Goal: Task Accomplishment & Management: Manage account settings

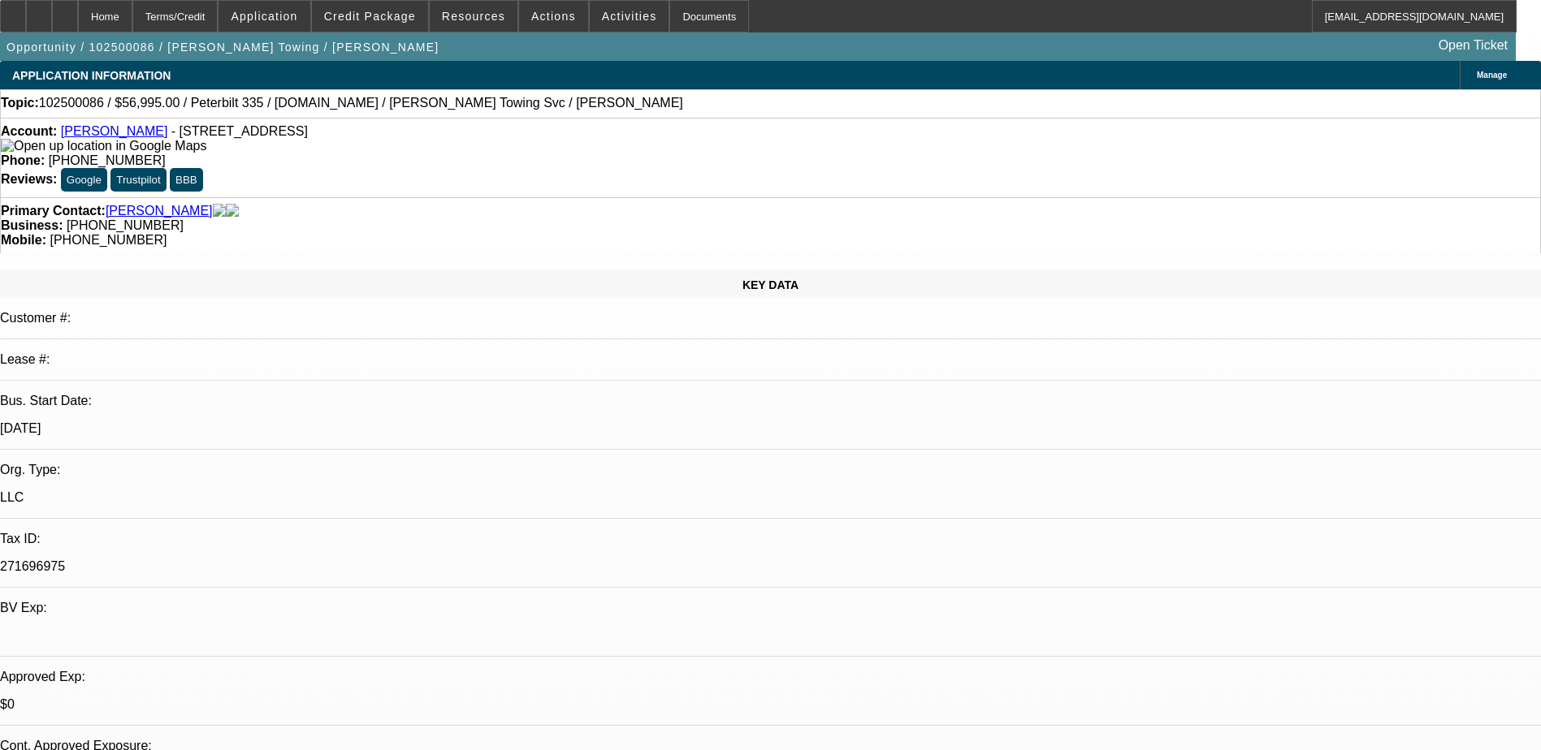
select select "0"
select select "0.1"
select select "4"
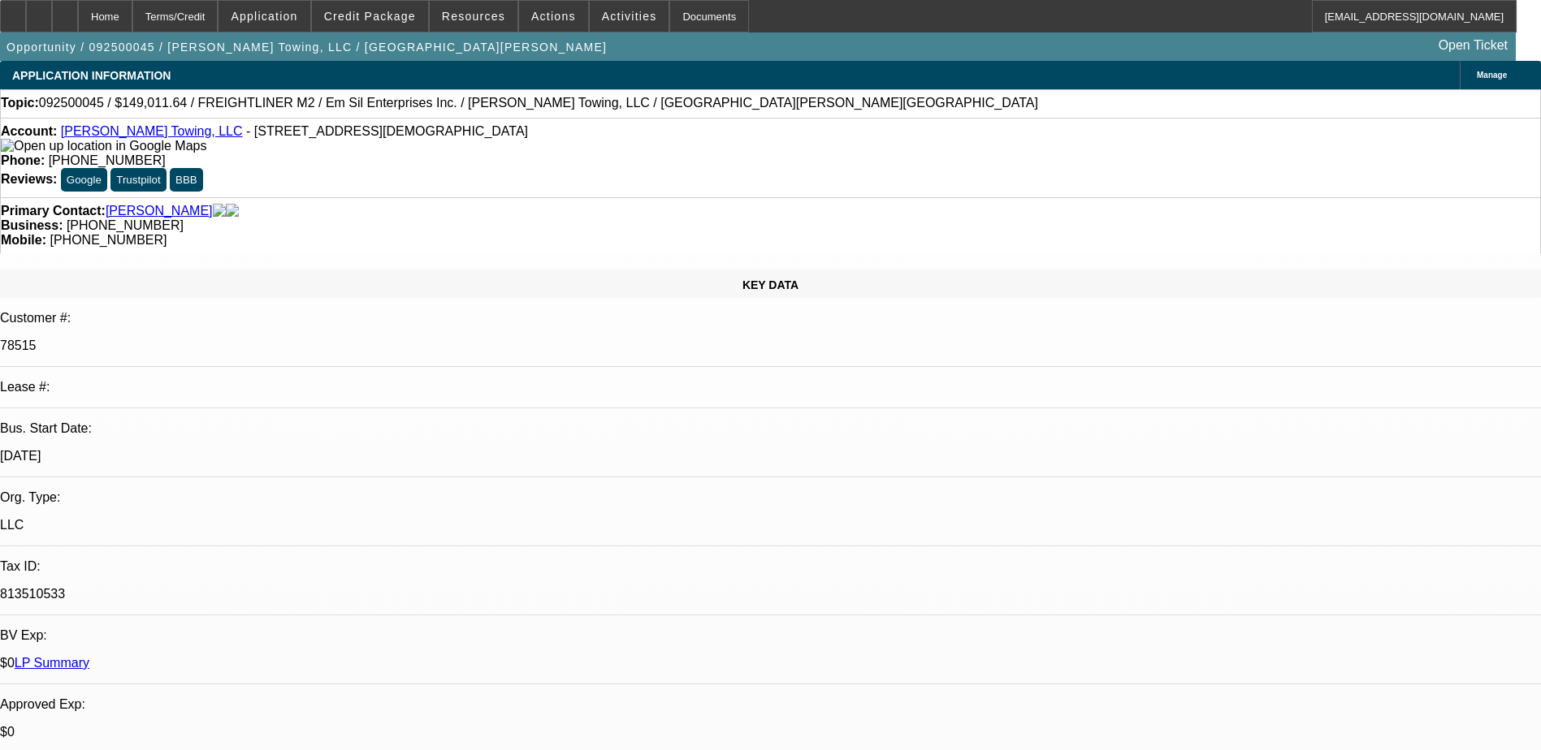
select select "0"
select select "3"
select select "0"
select select "6"
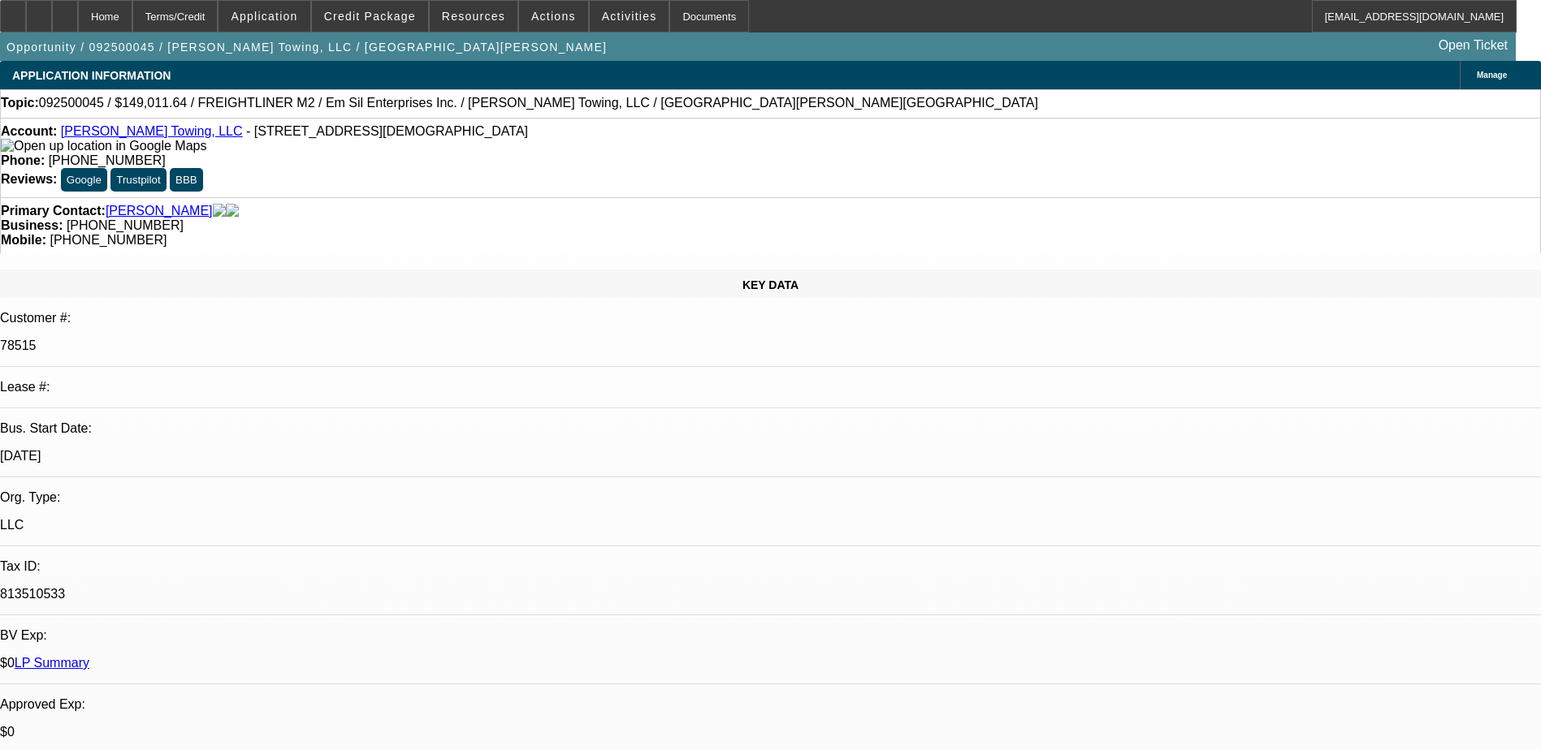
select select "0"
select select "3"
select select "0"
select select "6"
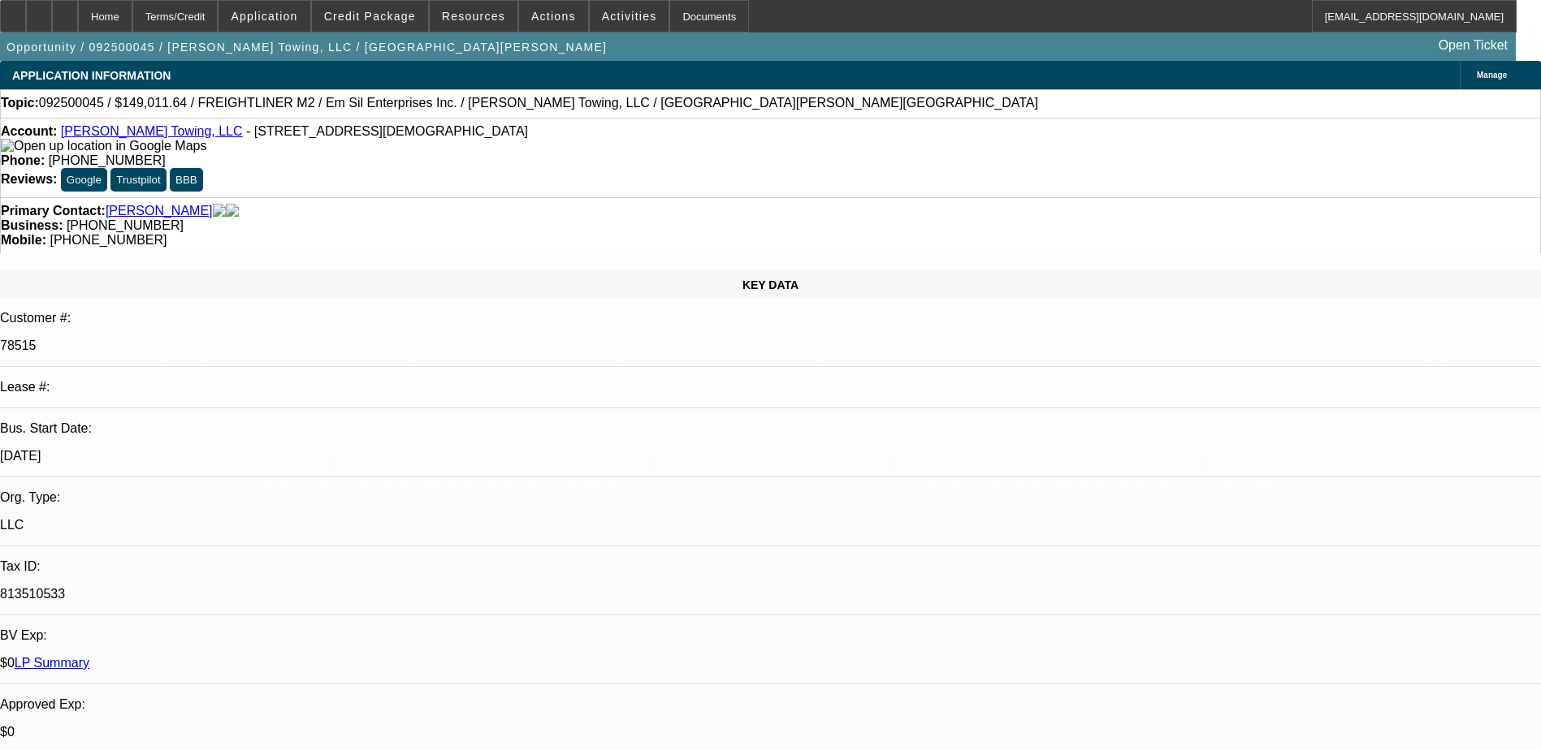
select select "0"
select select "3"
select select "0"
select select "6"
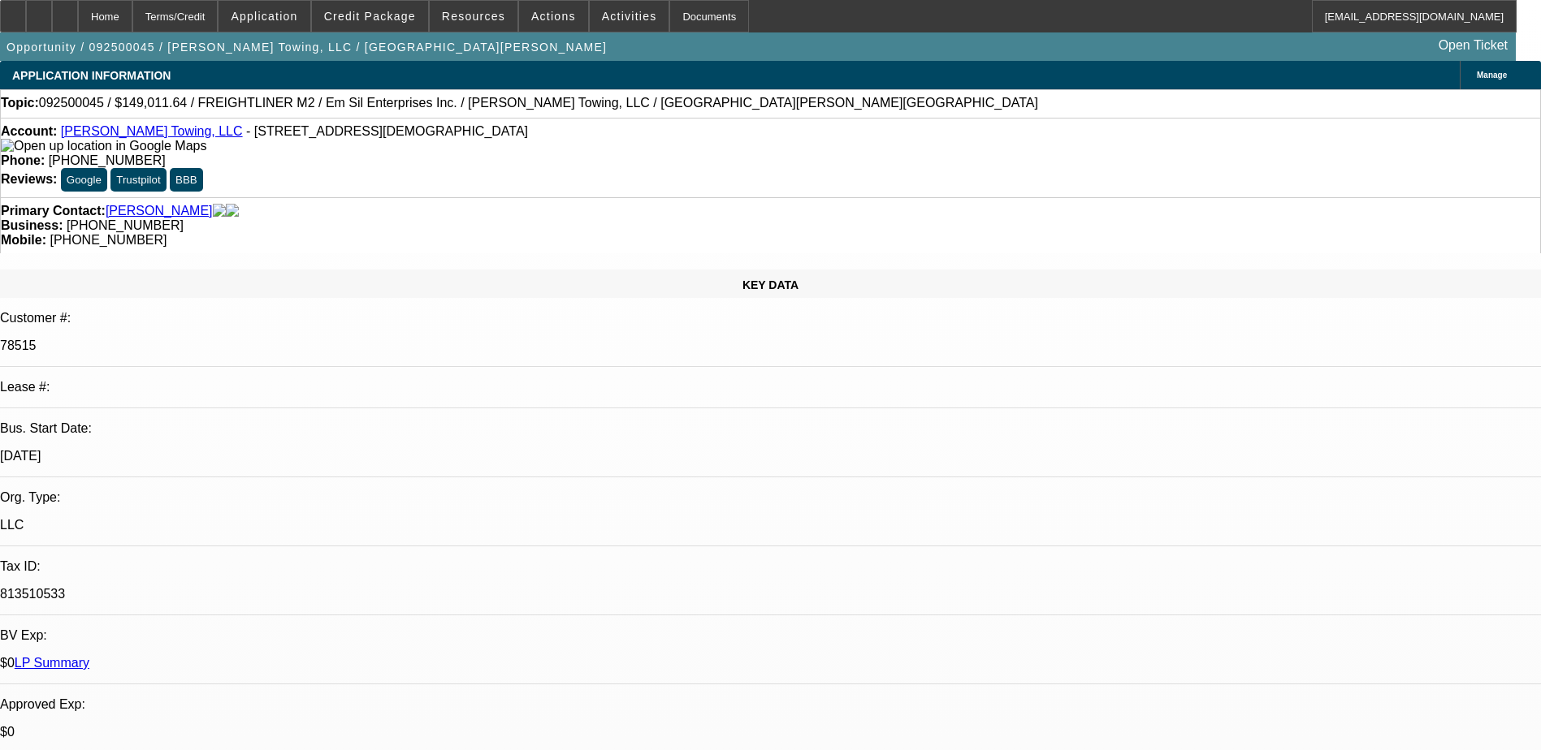
select select "0"
select select "3"
select select "0"
select select "6"
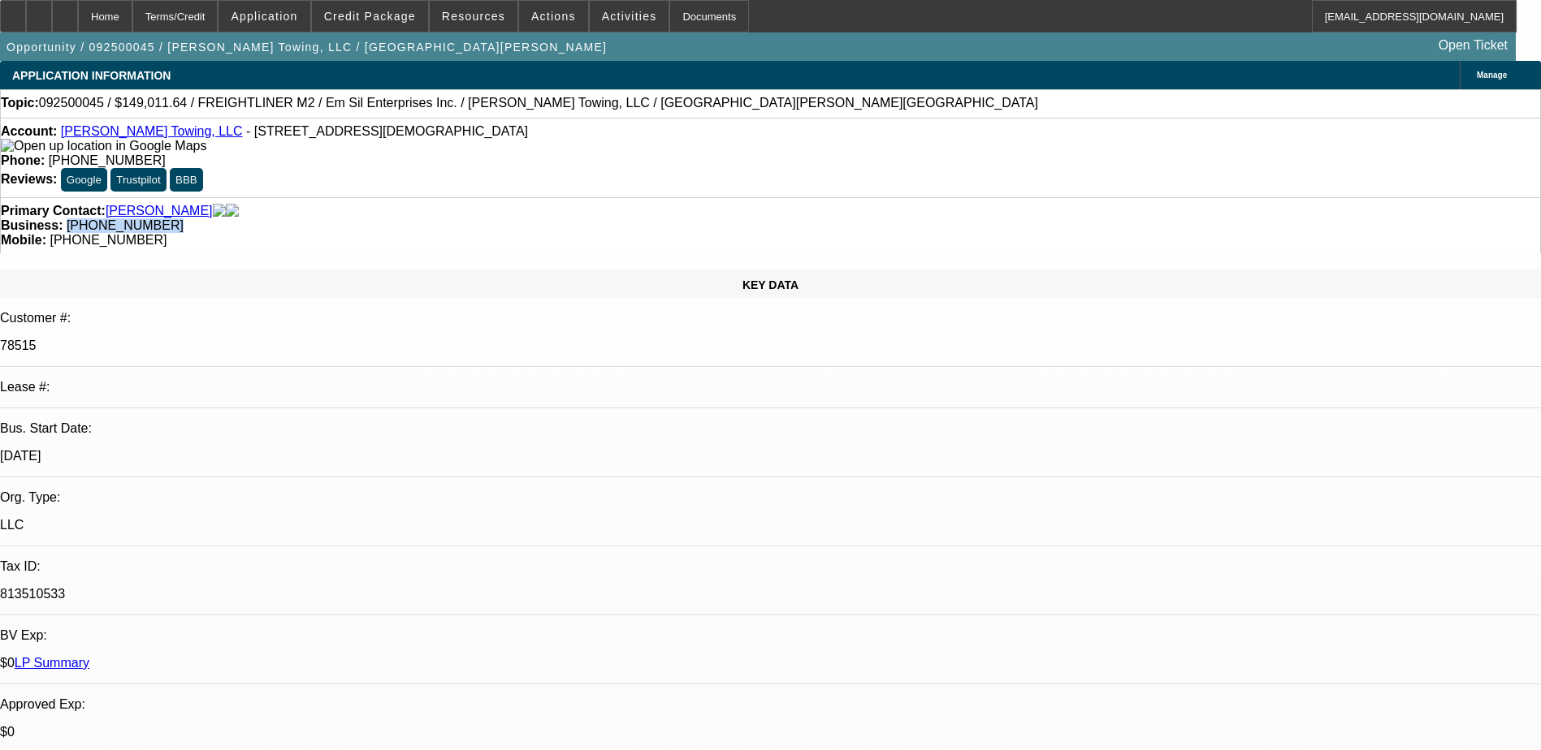
drag, startPoint x: 673, startPoint y: 179, endPoint x: 578, endPoint y: 179, distance: 95.0
click at [578, 218] on div "Business: (912) 424-7771" at bounding box center [770, 225] width 1539 height 15
drag, startPoint x: 578, startPoint y: 177, endPoint x: 608, endPoint y: 175, distance: 30.1
copy span "(912) 424-7771"
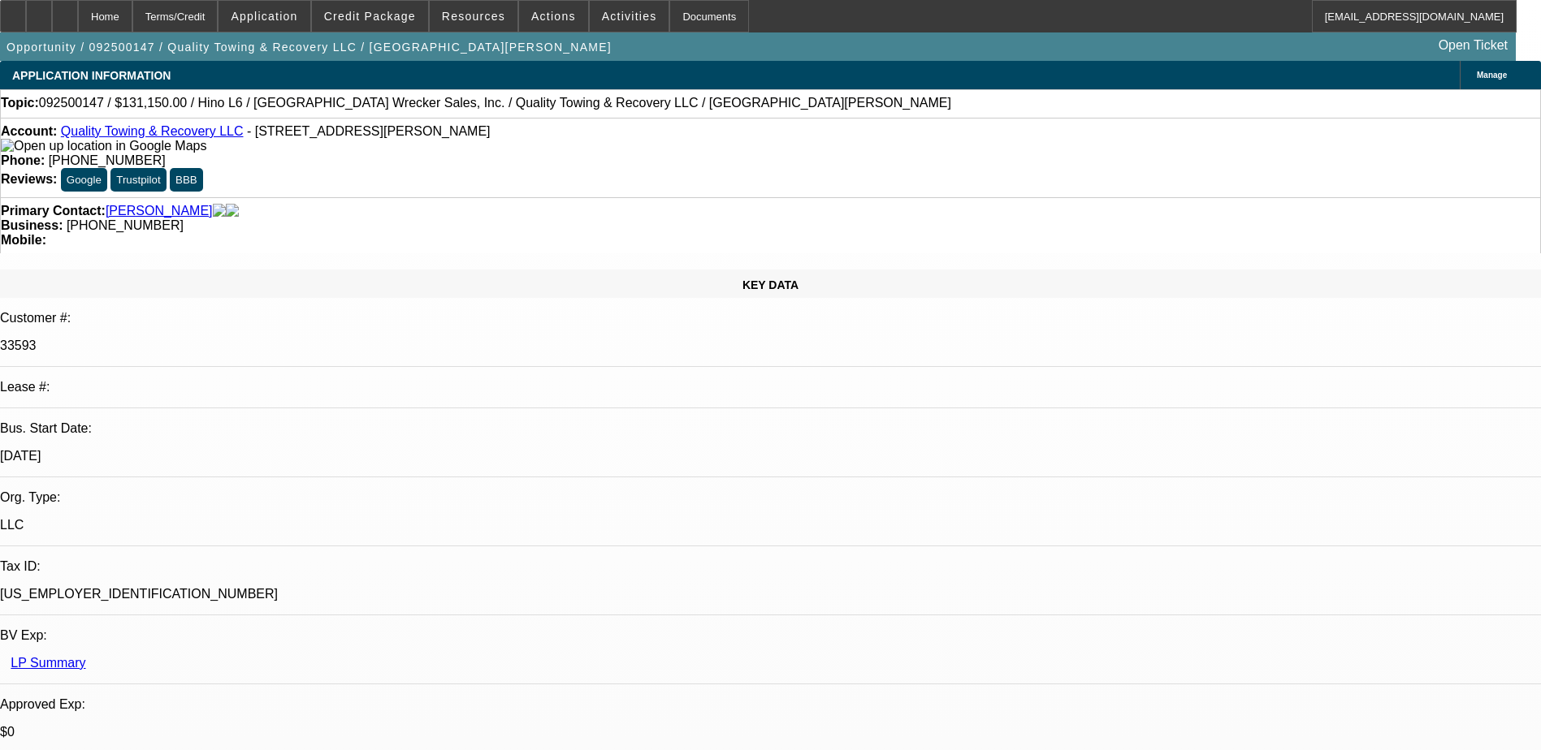
select select "0"
select select "6"
select select "0"
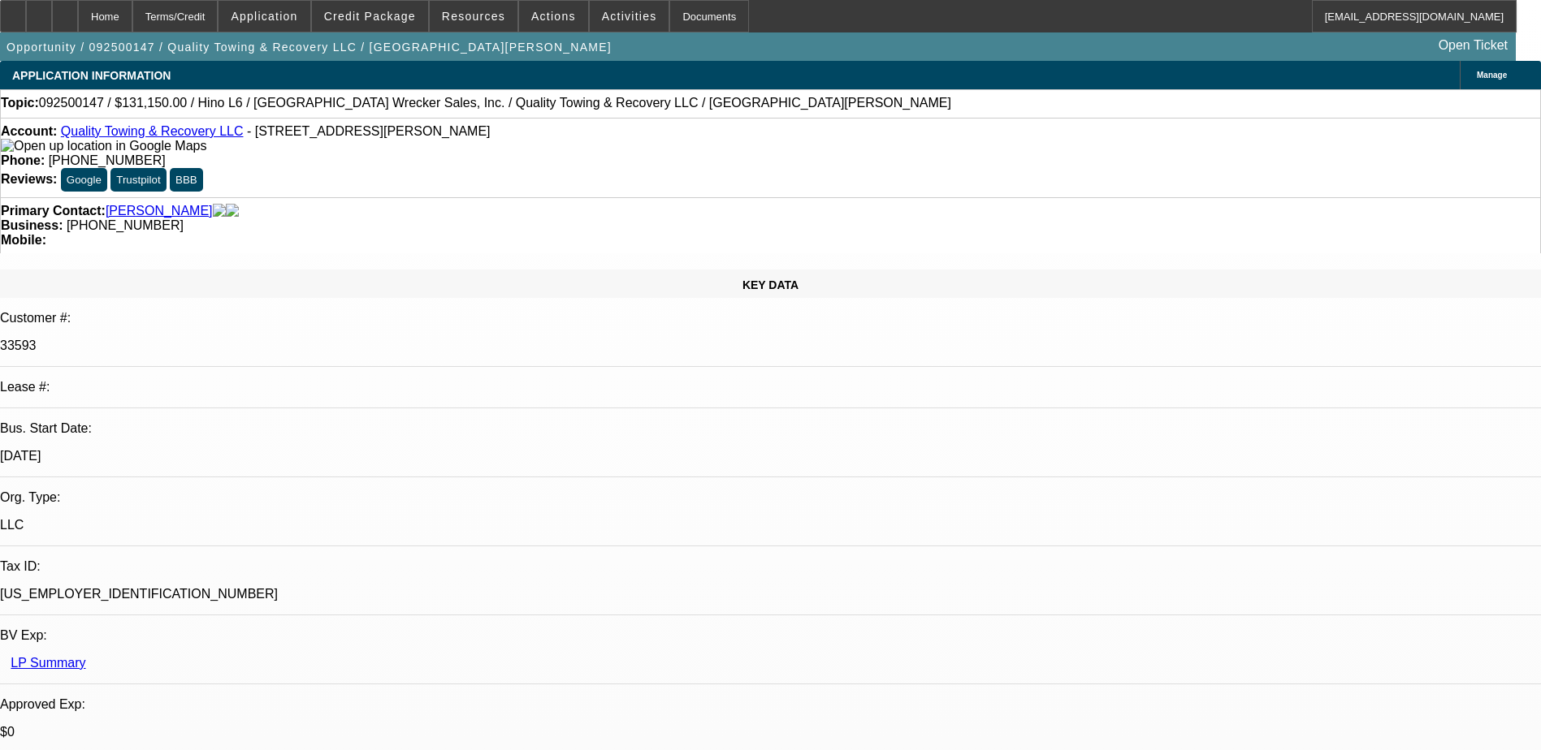
select select "0"
select select "6"
select select "0"
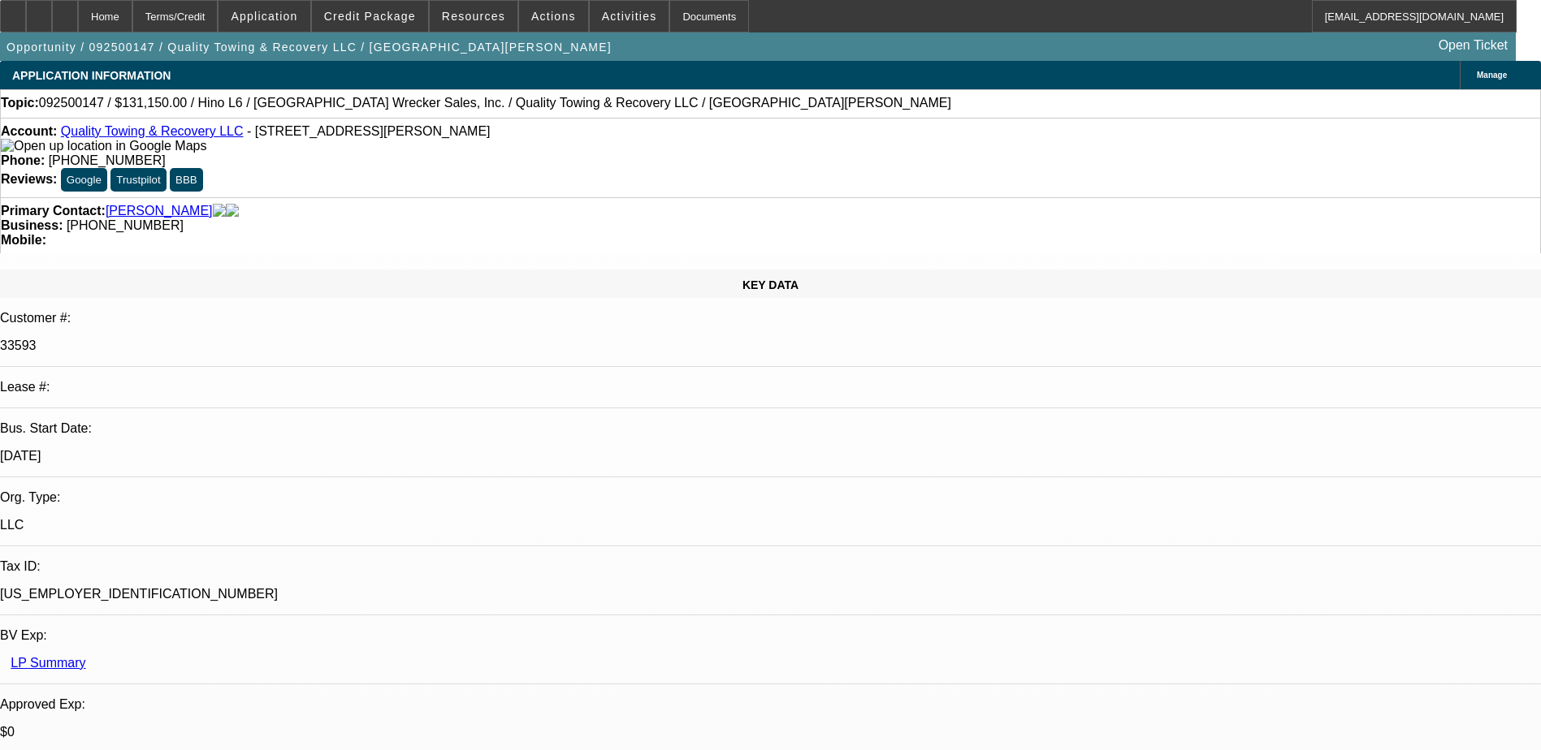
select select "0"
select select "6"
select select "0"
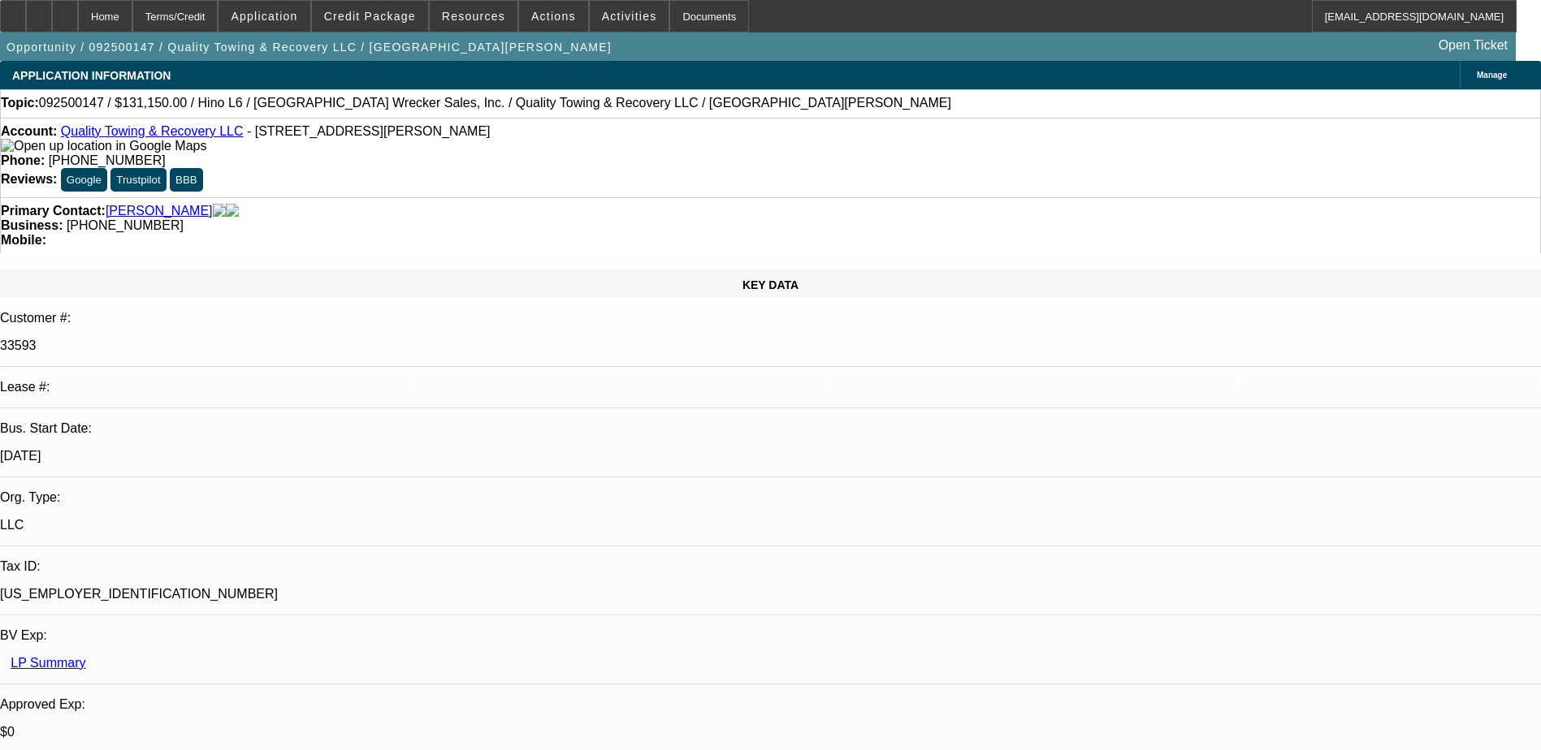
select select "6"
click at [78, 18] on div at bounding box center [65, 16] width 26 height 32
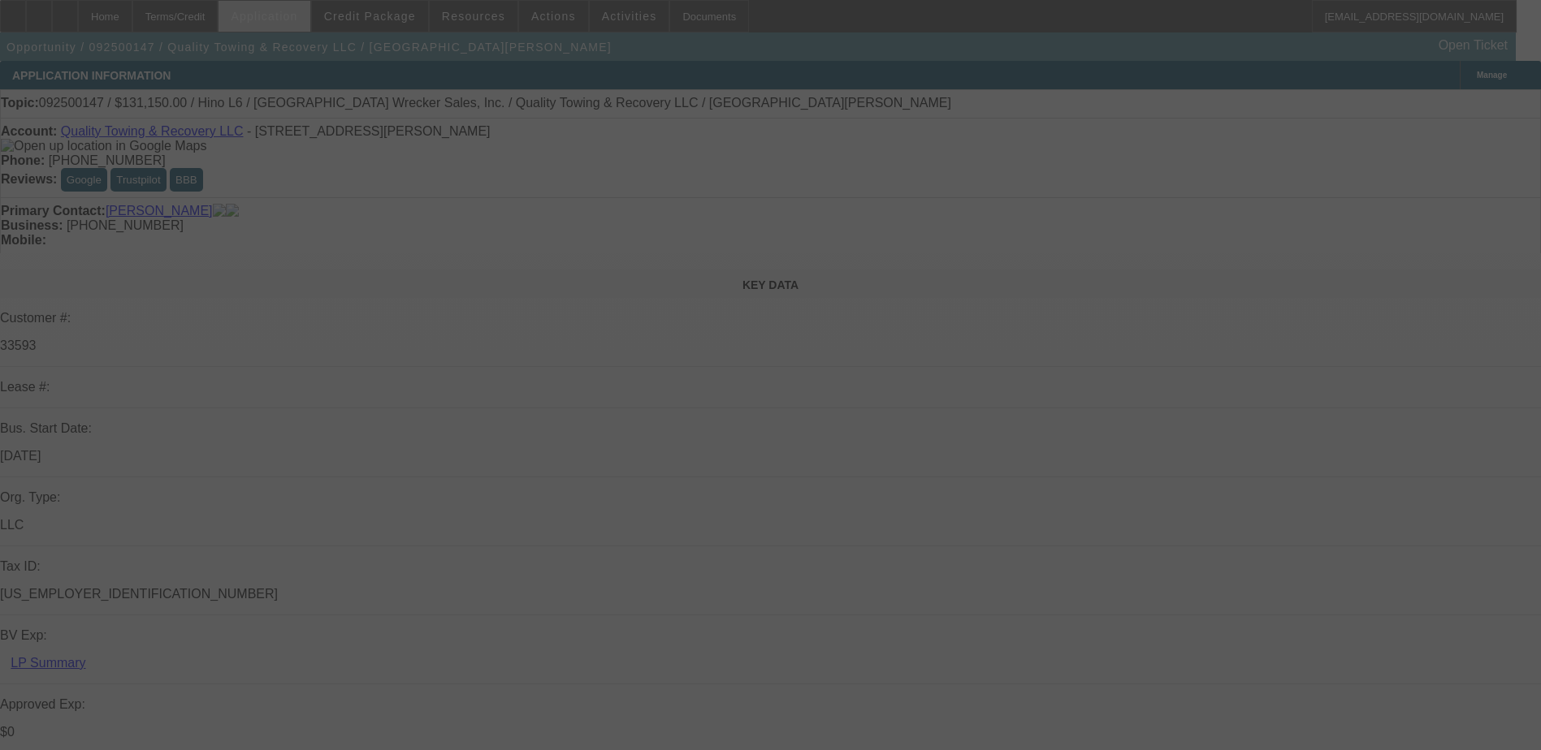
select select "0"
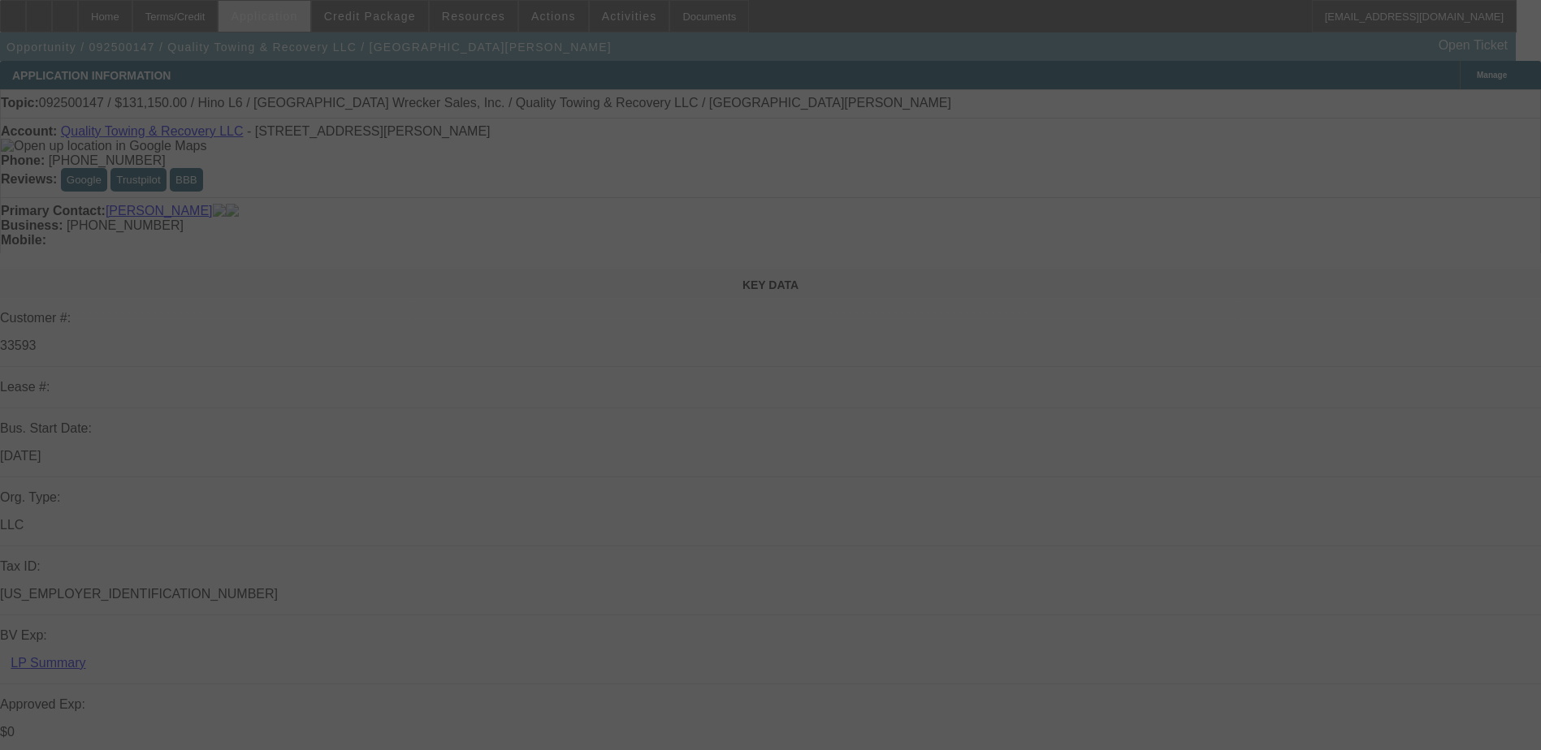
select select "0"
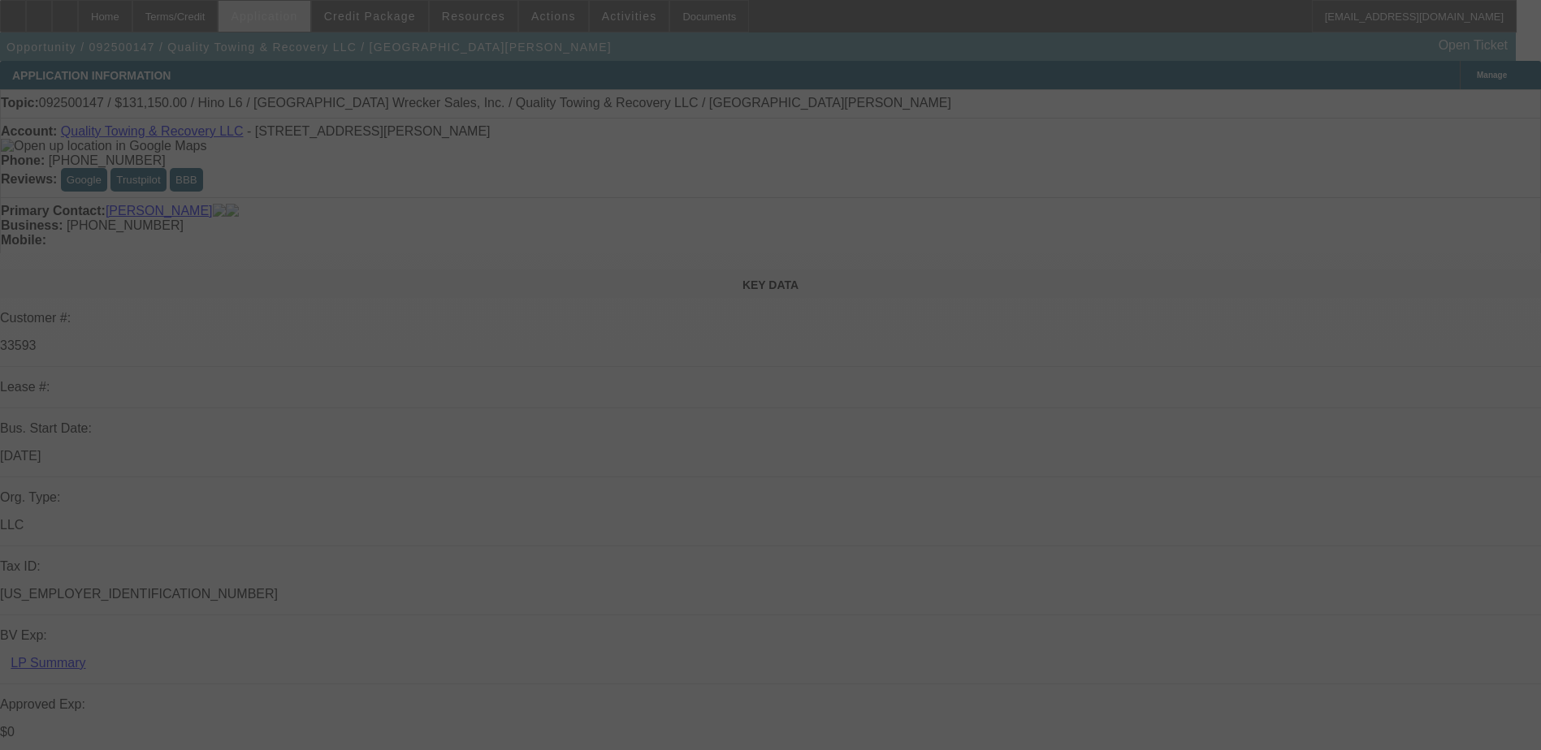
select select "0"
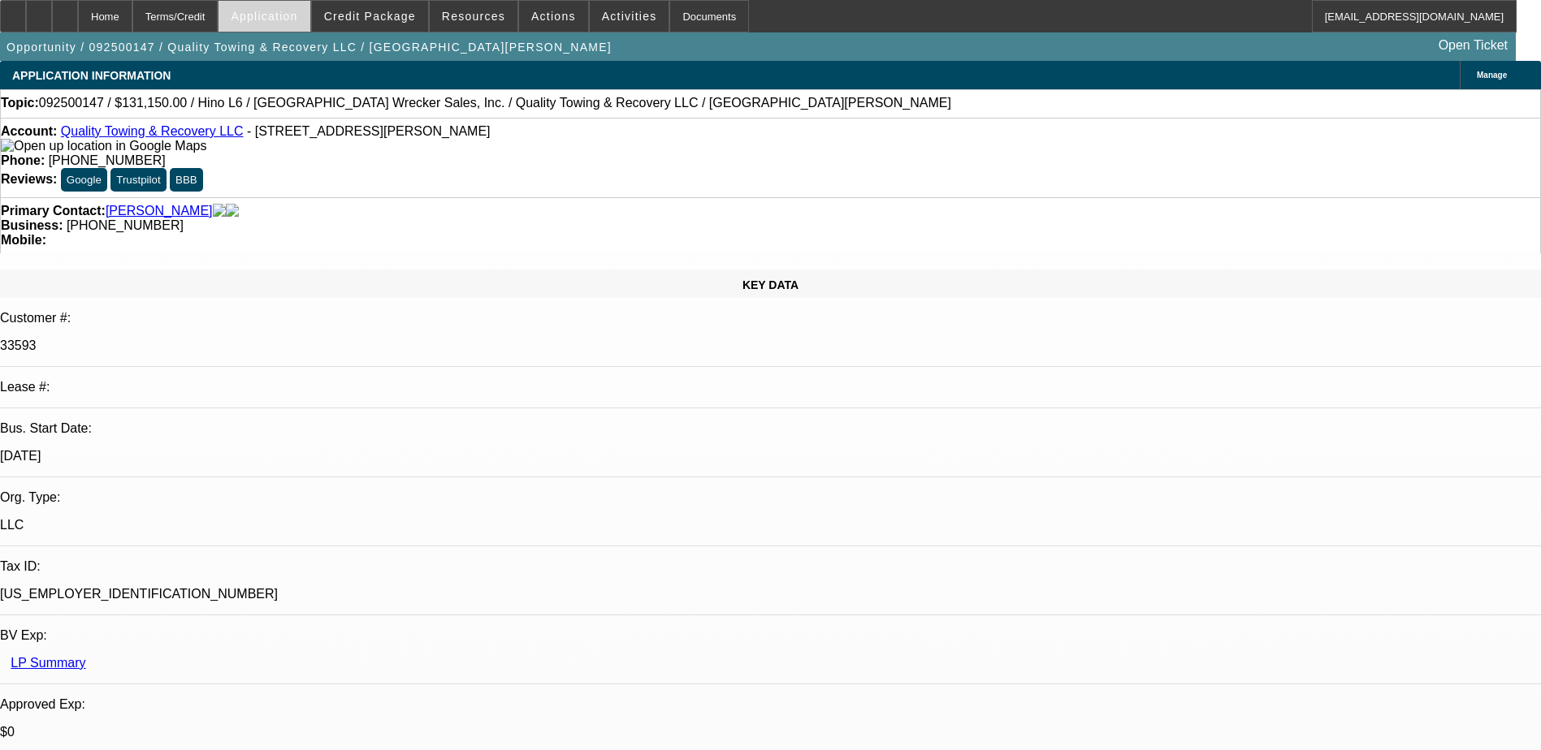
select select "1"
select select "6"
select select "1"
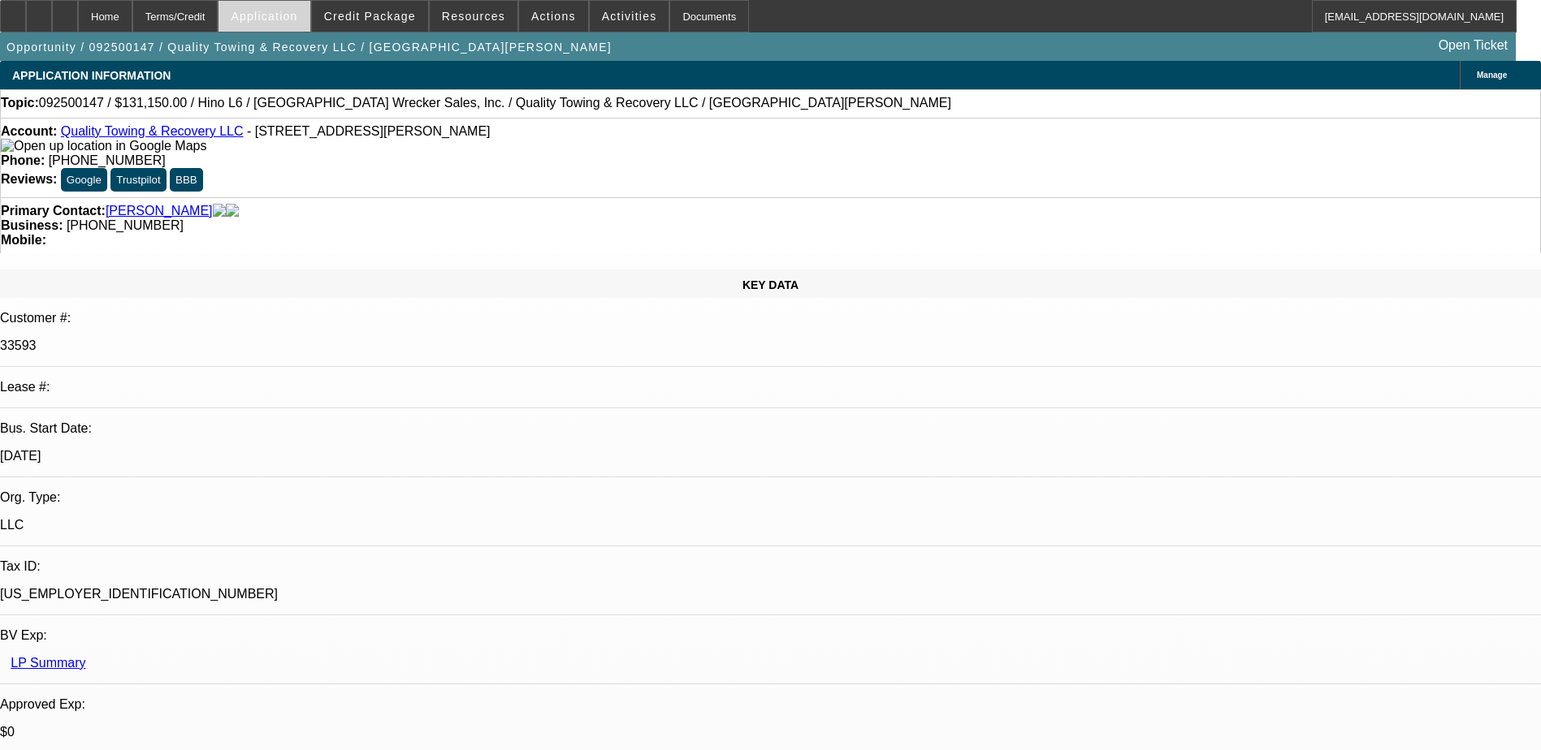
select select "6"
select select "1"
select select "6"
select select "1"
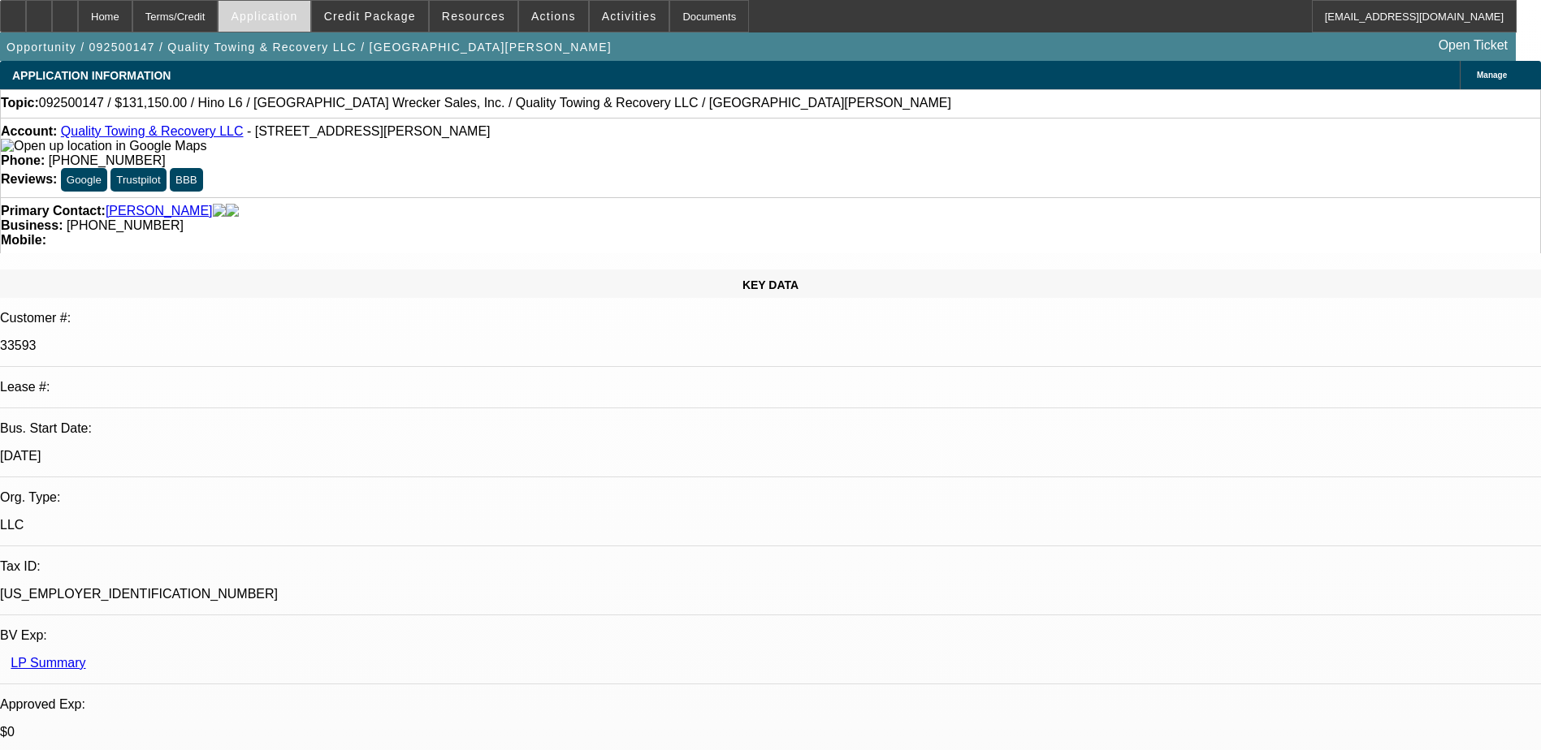
select select "1"
select select "6"
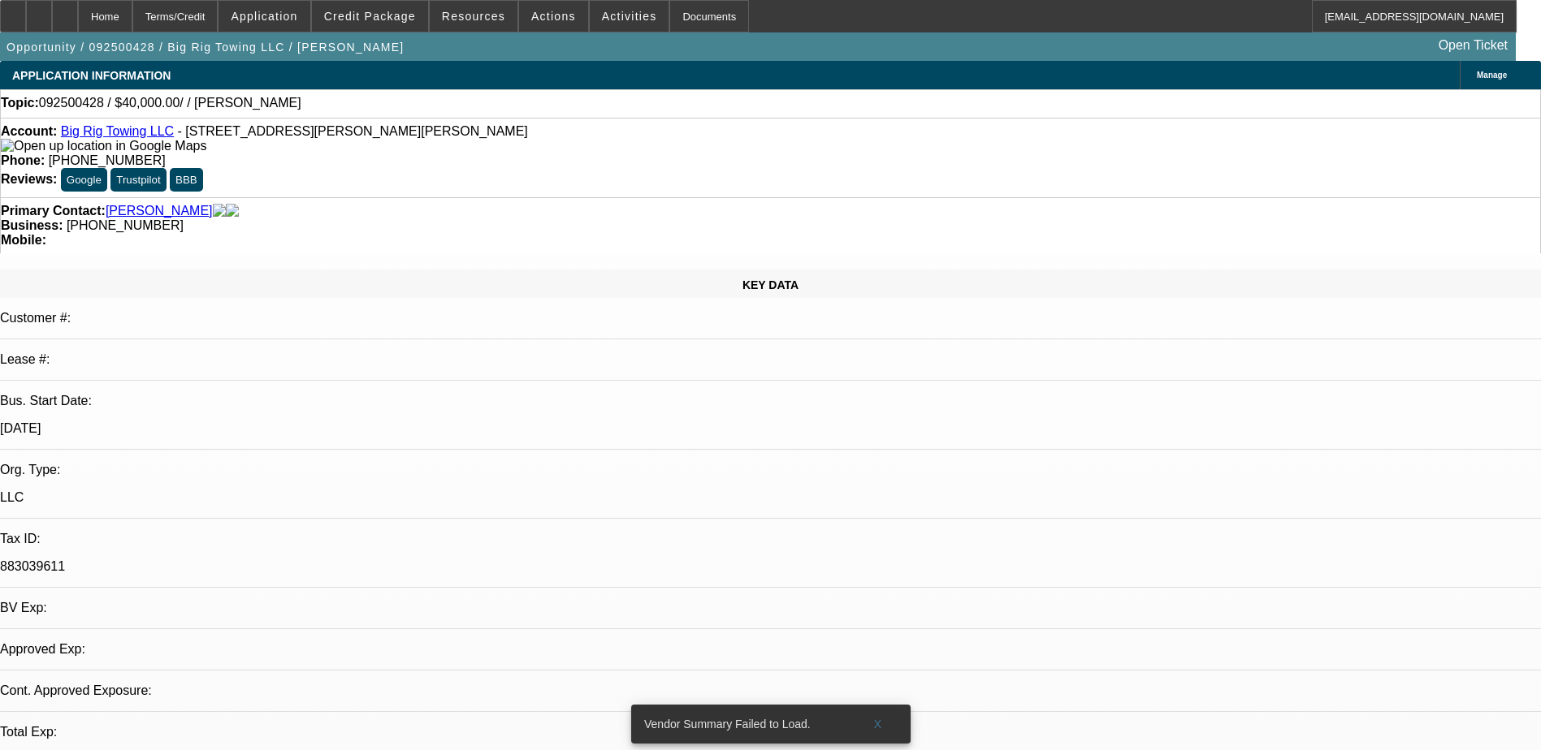
select select "0"
select select "2"
select select "0.1"
select select "4"
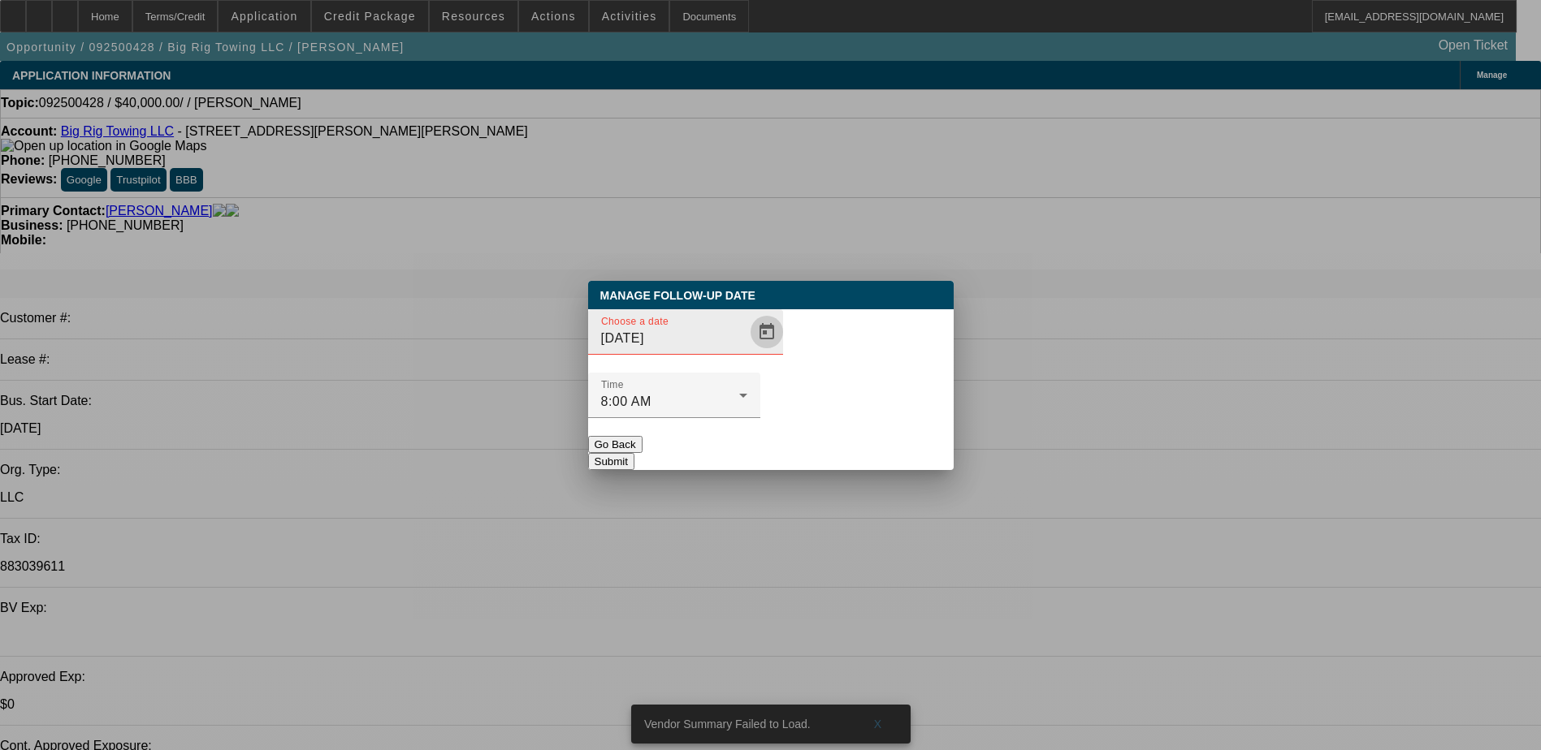
click at [749, 352] on span "Open calendar" at bounding box center [766, 332] width 39 height 39
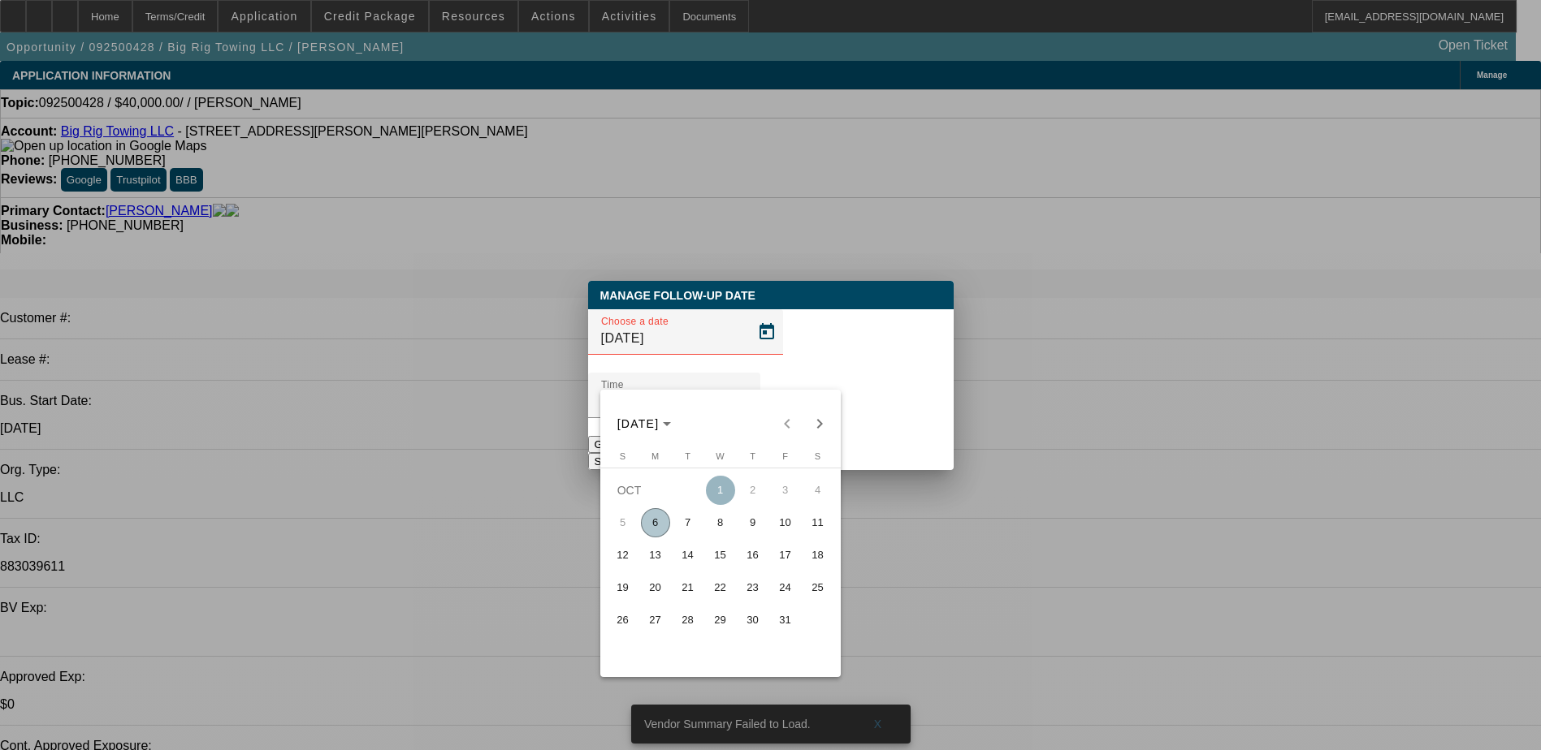
click at [783, 521] on span "10" at bounding box center [785, 522] width 29 height 29
type input "[DATE]"
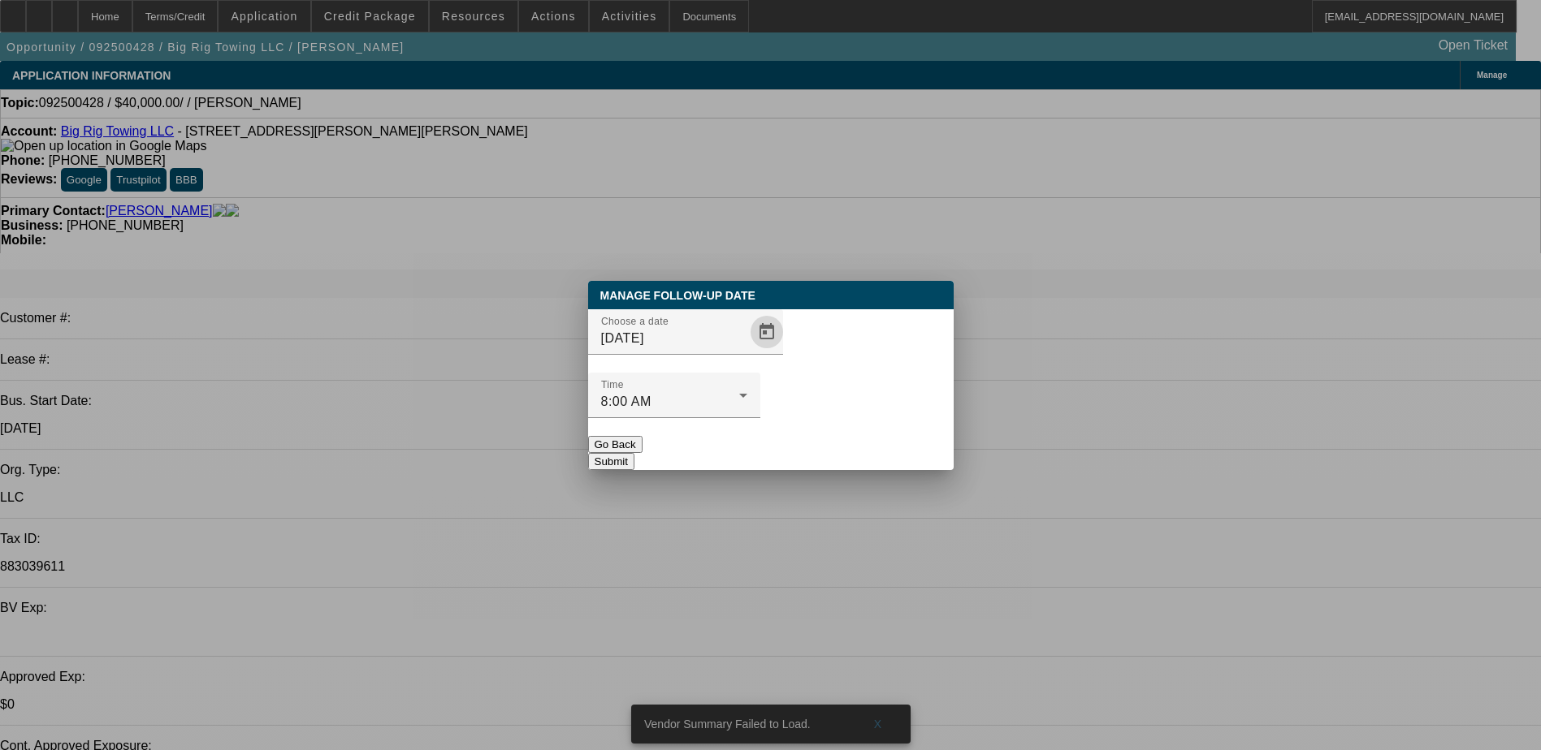
click at [634, 453] on button "Submit" at bounding box center [611, 461] width 46 height 17
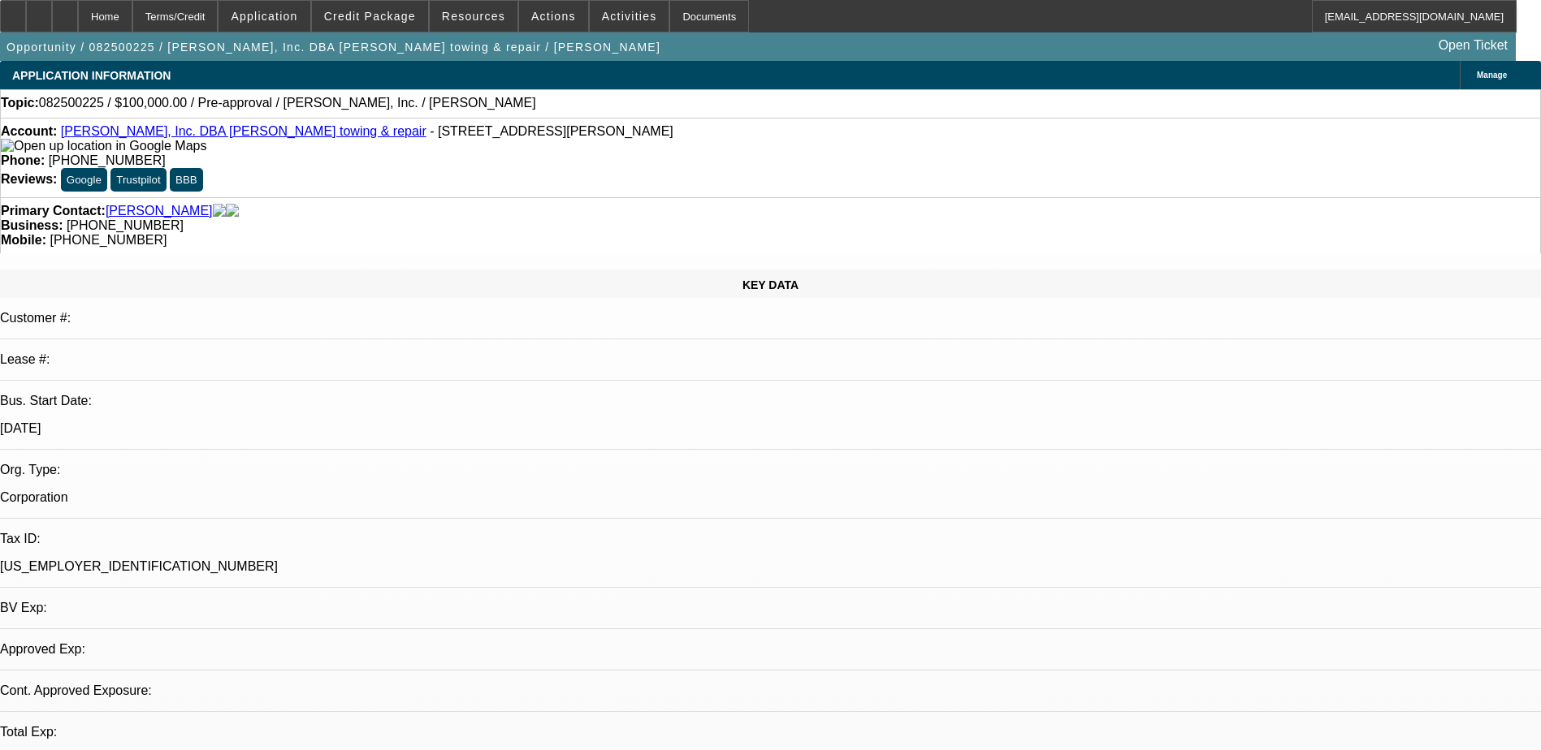
select select "0"
select select "2"
select select "0.1"
select select "4"
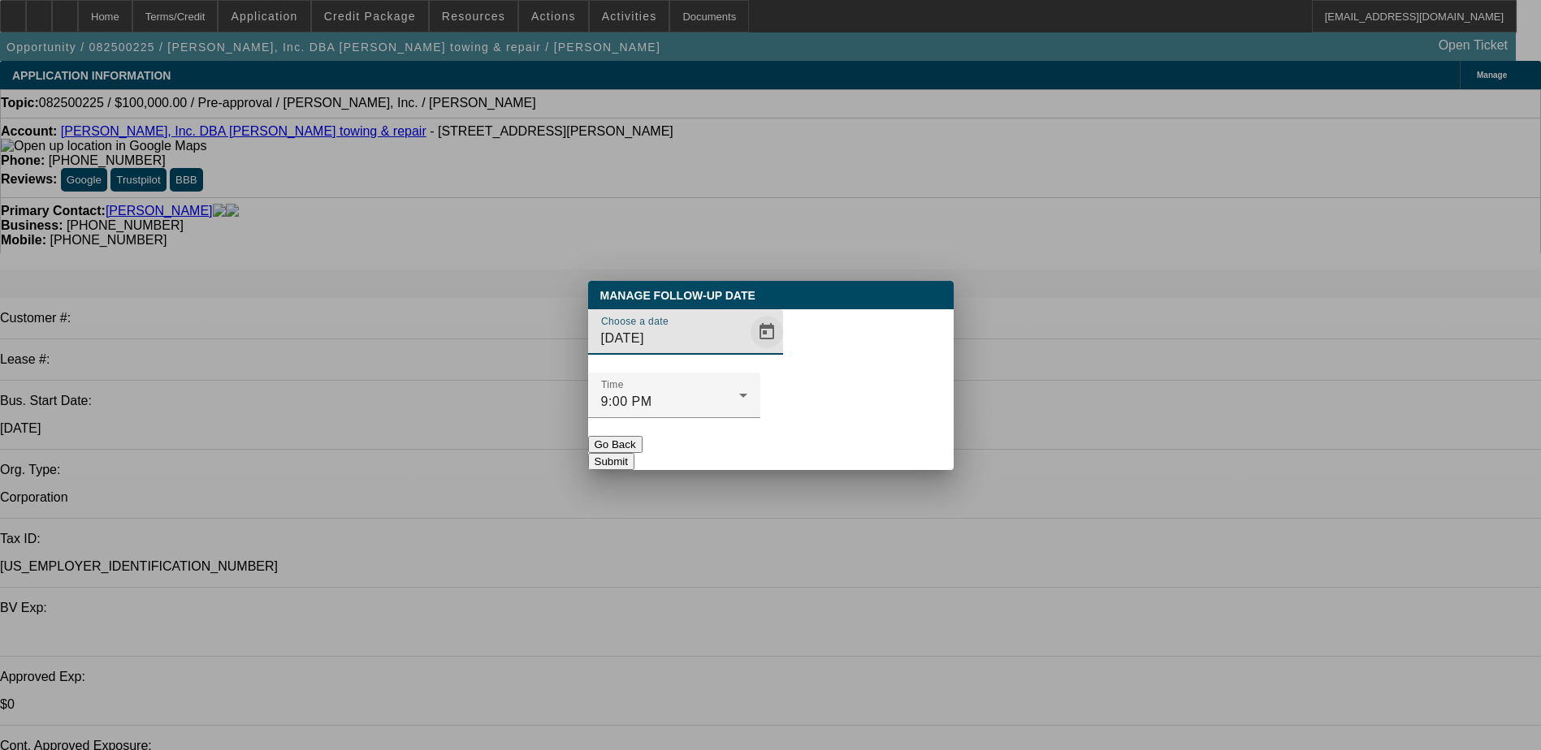
click at [747, 352] on span "Open calendar" at bounding box center [766, 332] width 39 height 39
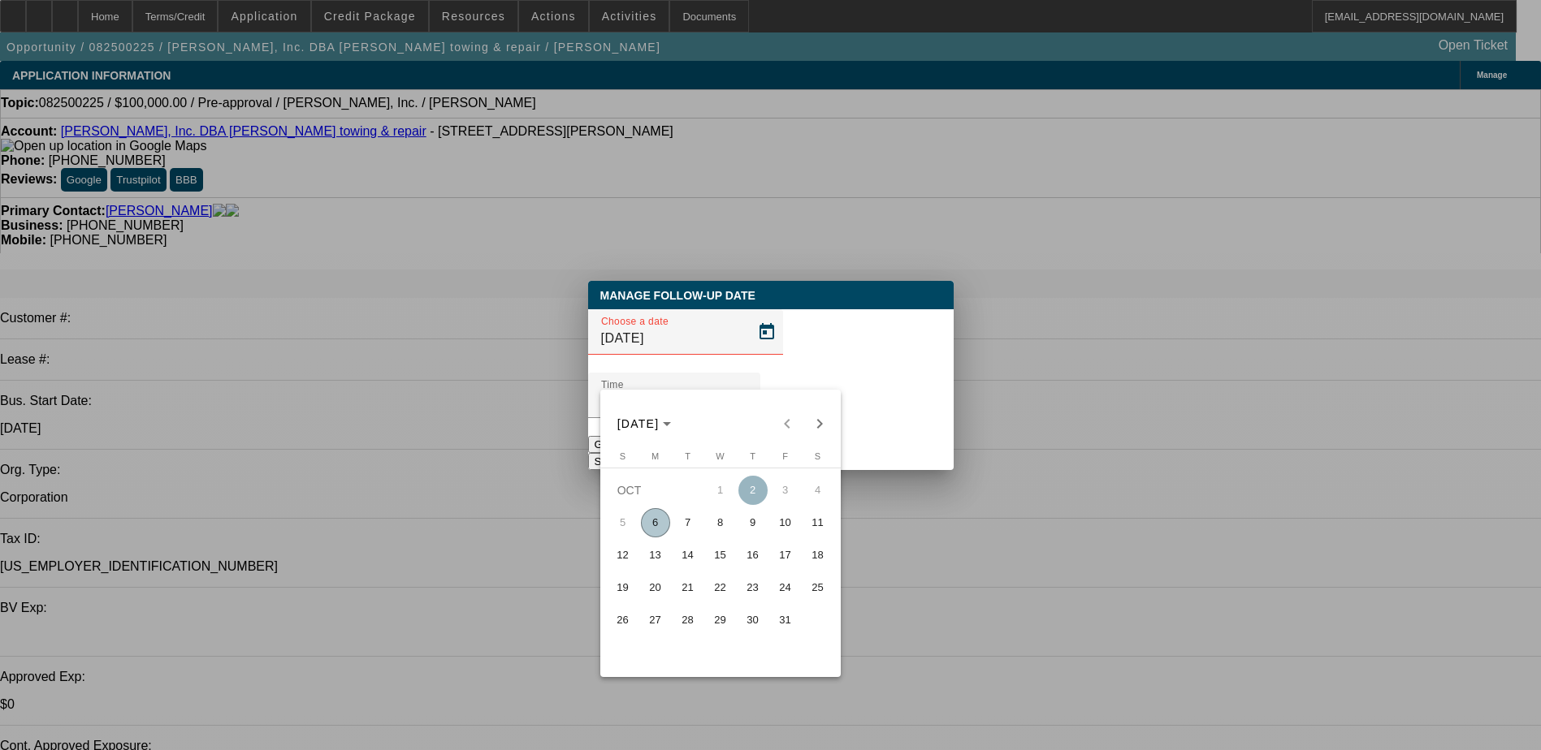
click at [777, 535] on span "10" at bounding box center [785, 522] width 29 height 29
type input "10/10/2025"
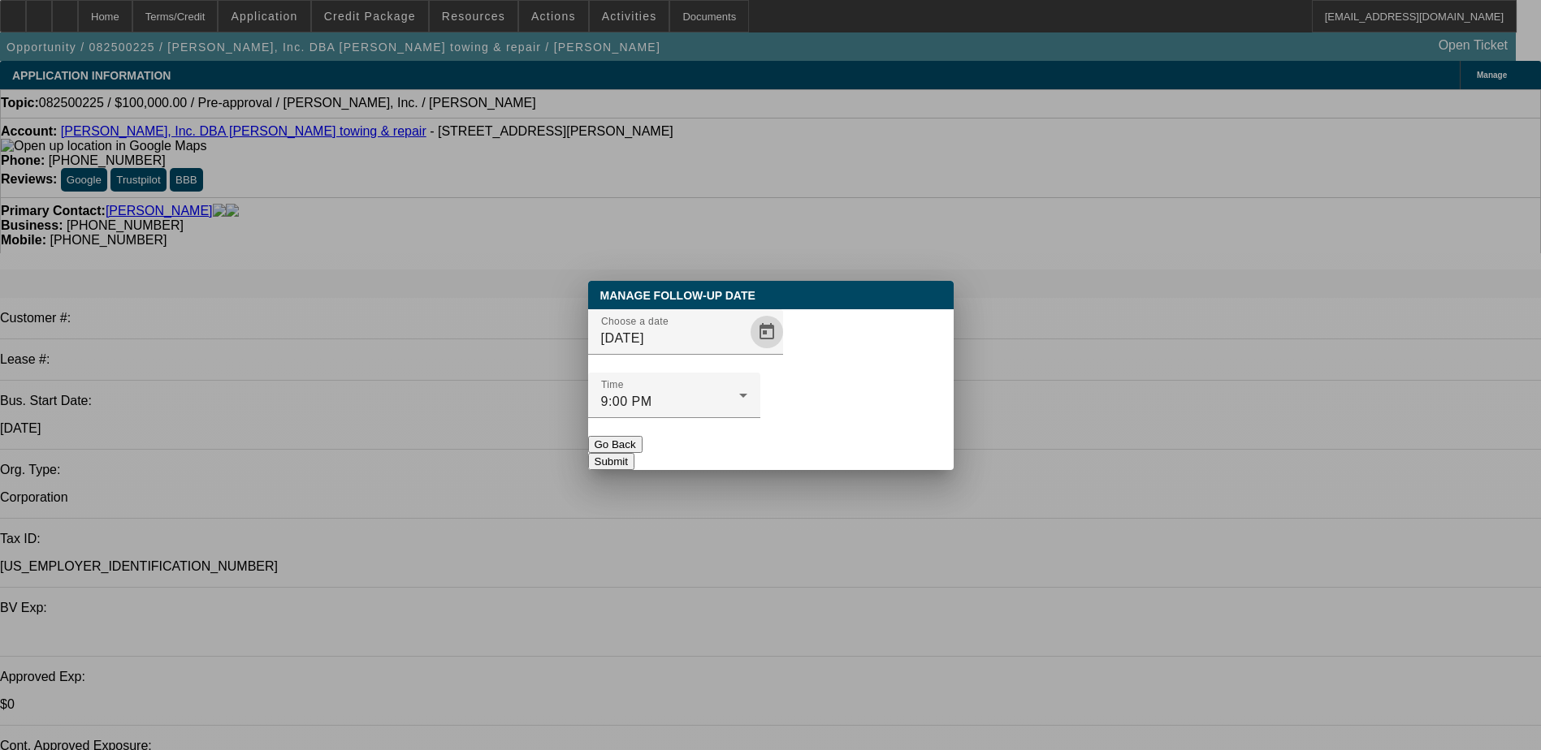
click at [634, 453] on button "Submit" at bounding box center [611, 461] width 46 height 17
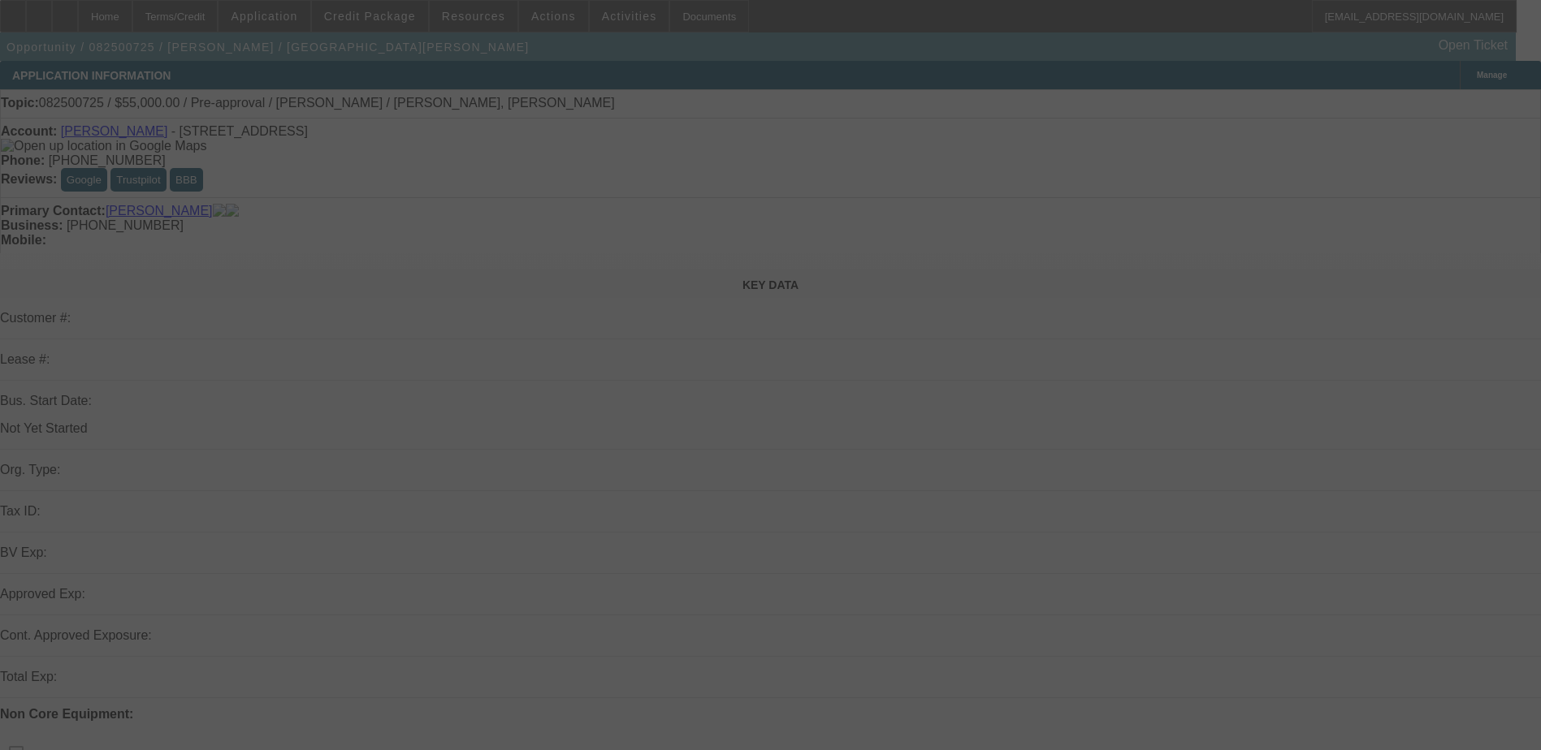
select select "0"
select select "2"
select select "0.1"
select select "4"
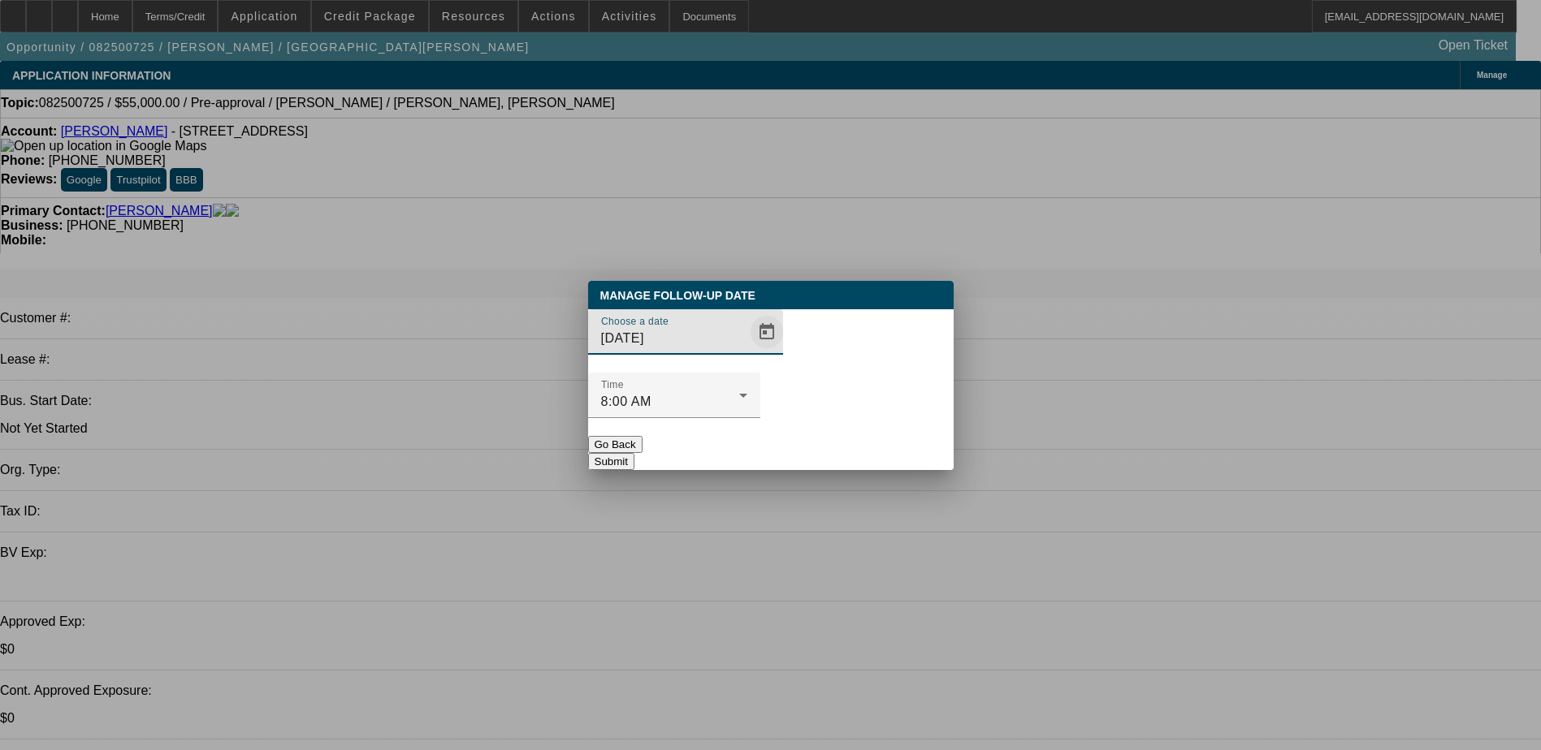
click at [748, 352] on span "Open calendar" at bounding box center [766, 332] width 39 height 39
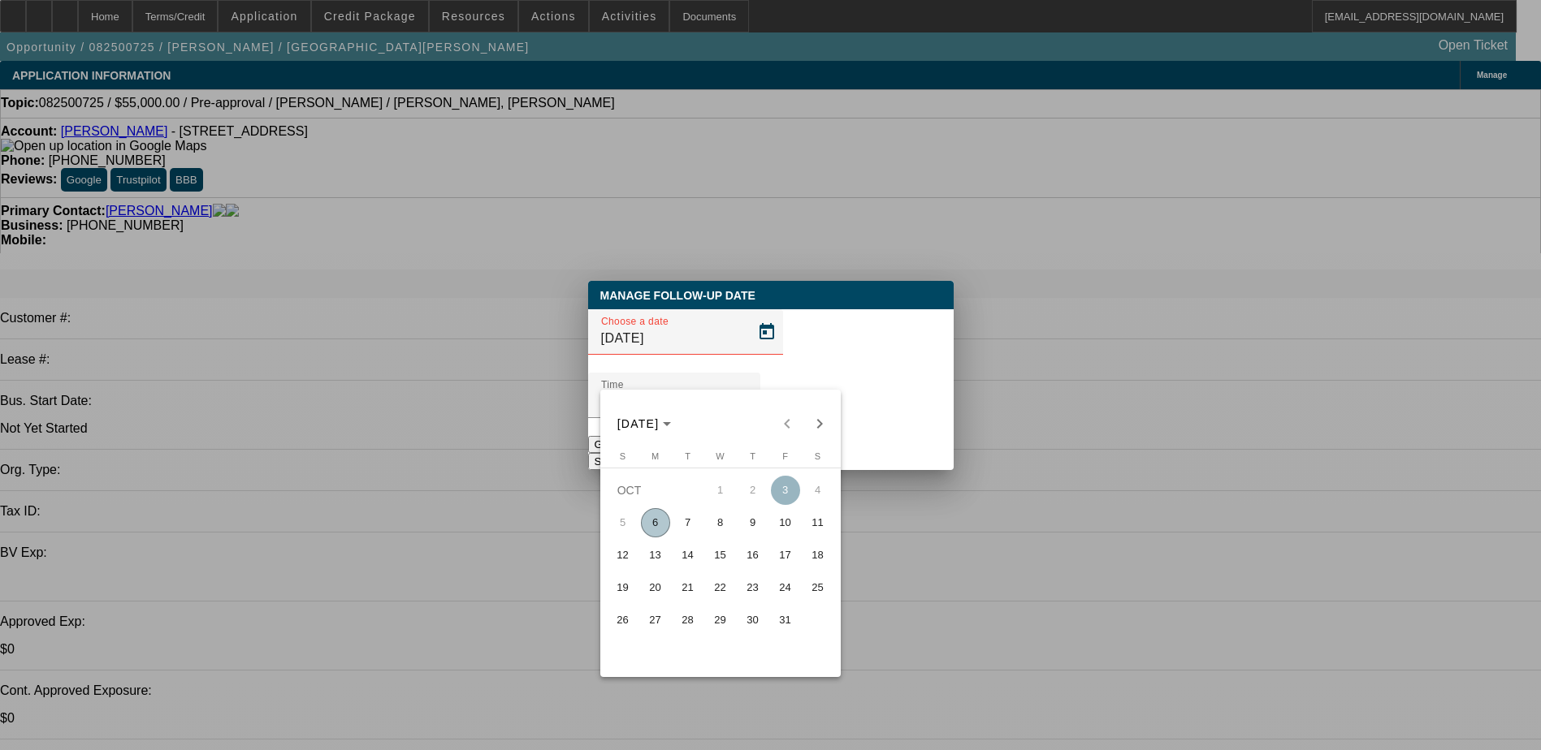
click at [652, 561] on span "13" at bounding box center [655, 555] width 29 height 29
type input "[DATE]"
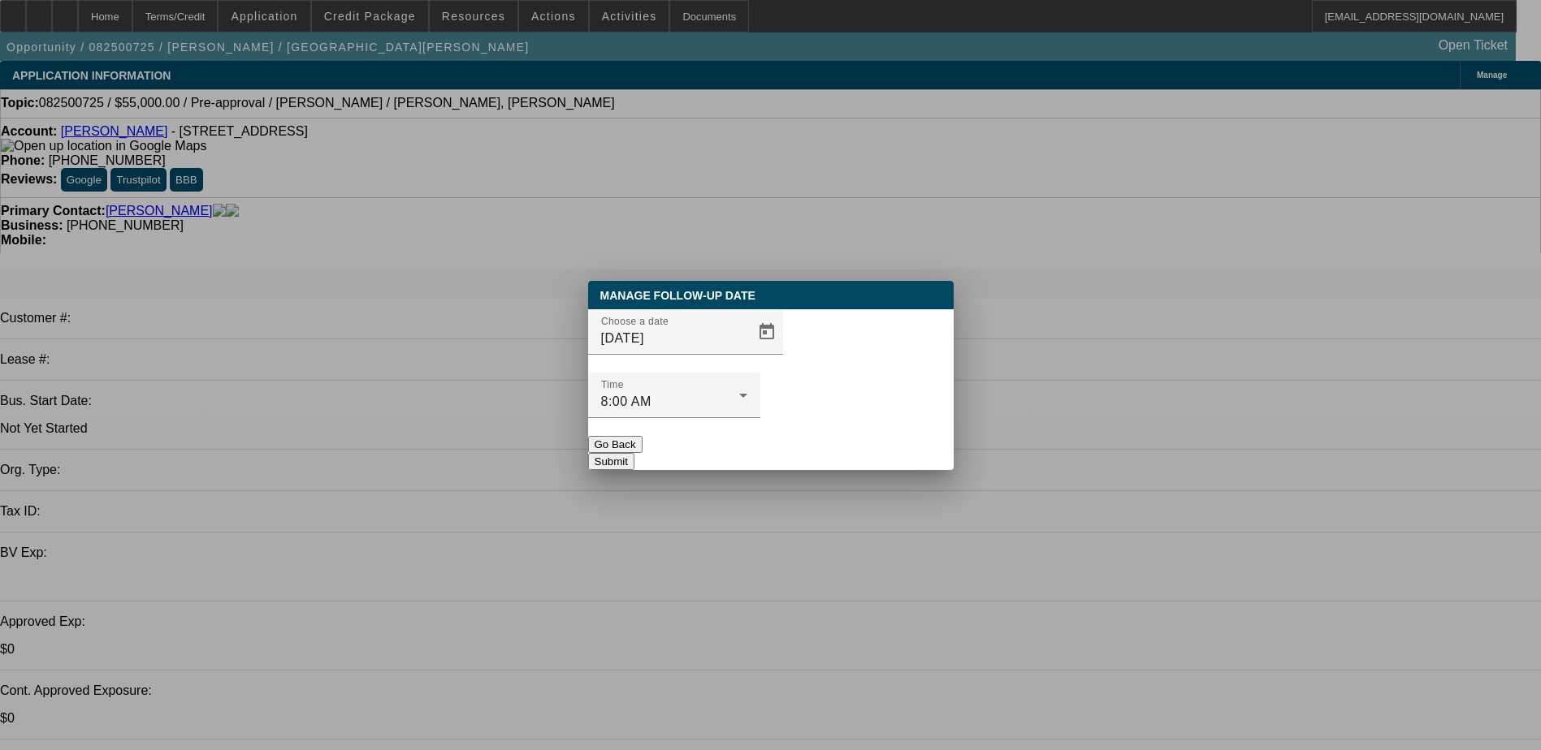
click at [634, 453] on button "Submit" at bounding box center [611, 461] width 46 height 17
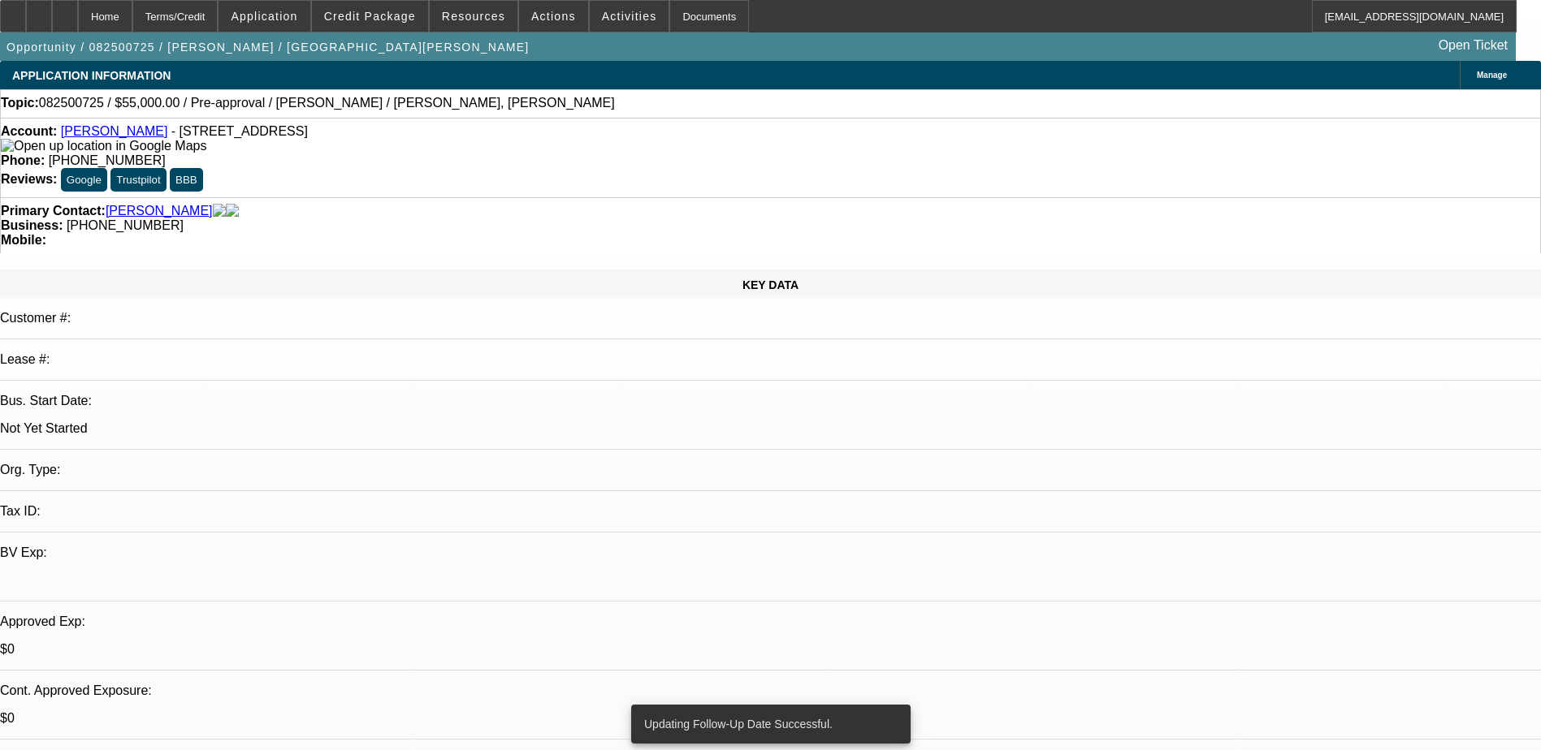
drag, startPoint x: 1239, startPoint y: 270, endPoint x: 1232, endPoint y: 298, distance: 28.4
radio input "true"
type textarea "lvm"
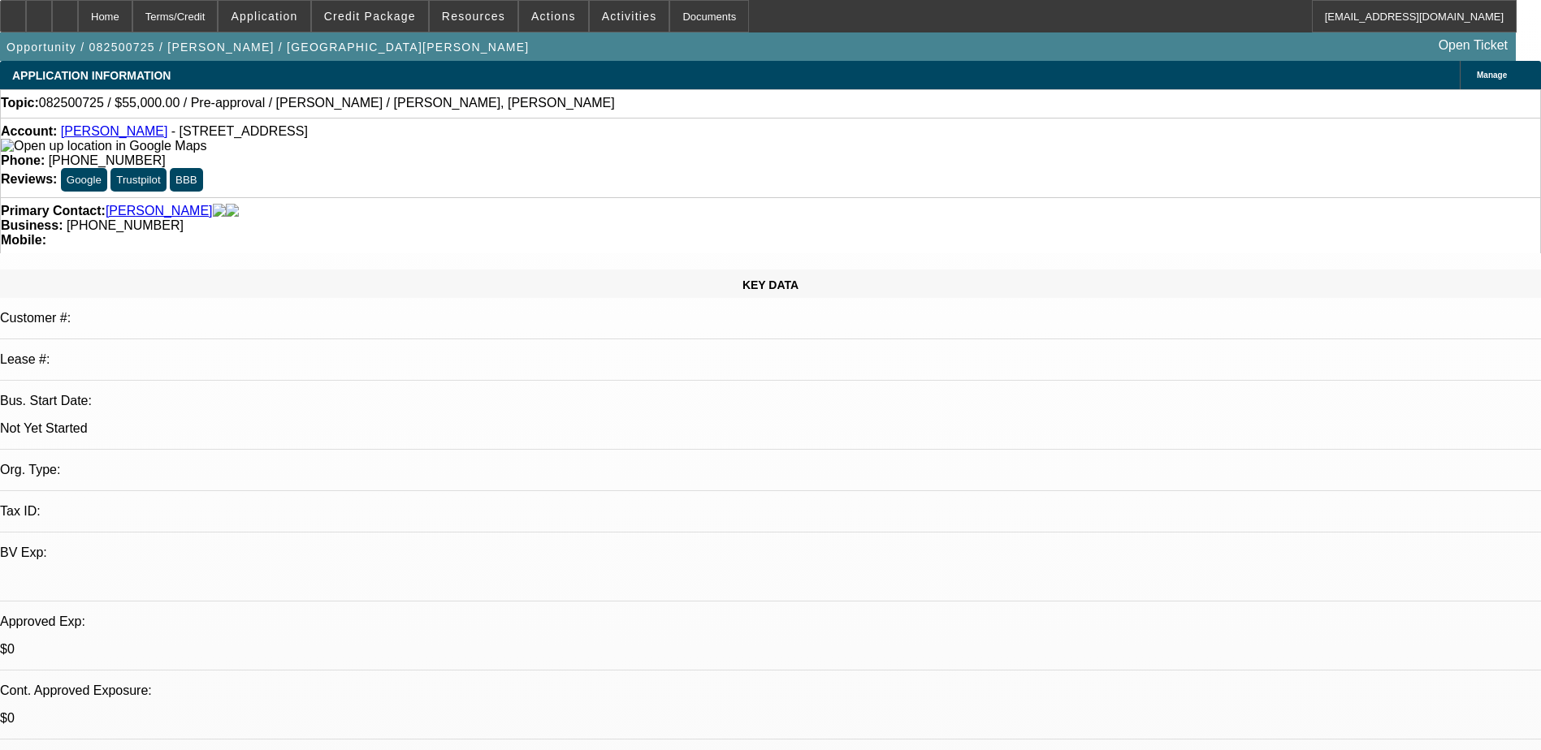
radio input "true"
click at [78, 27] on div at bounding box center [65, 16] width 26 height 32
select select "0"
select select "2"
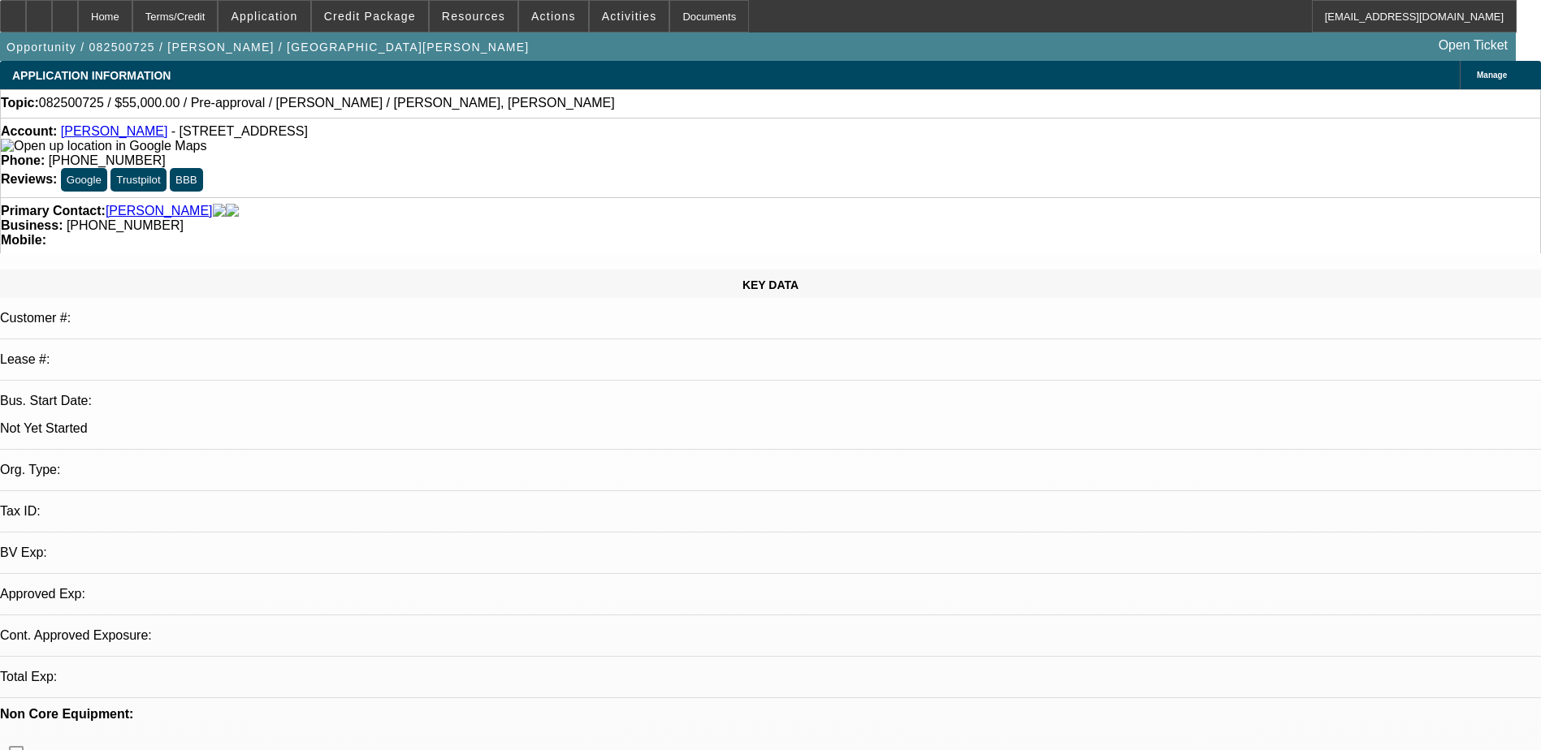
select select "2"
select select "0.1"
select select "4"
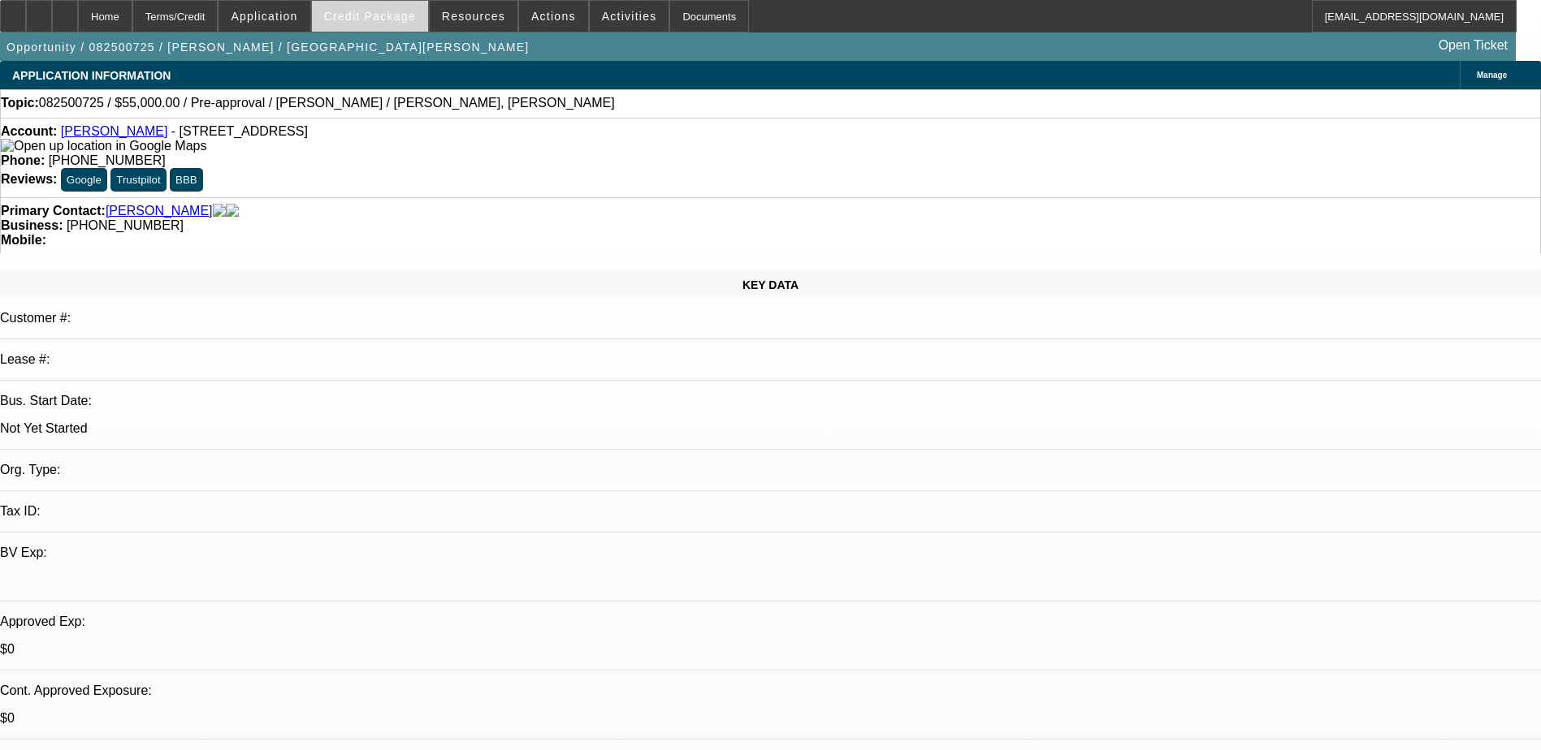
click at [361, 26] on span at bounding box center [370, 16] width 116 height 39
